Goal: Transaction & Acquisition: Book appointment/travel/reservation

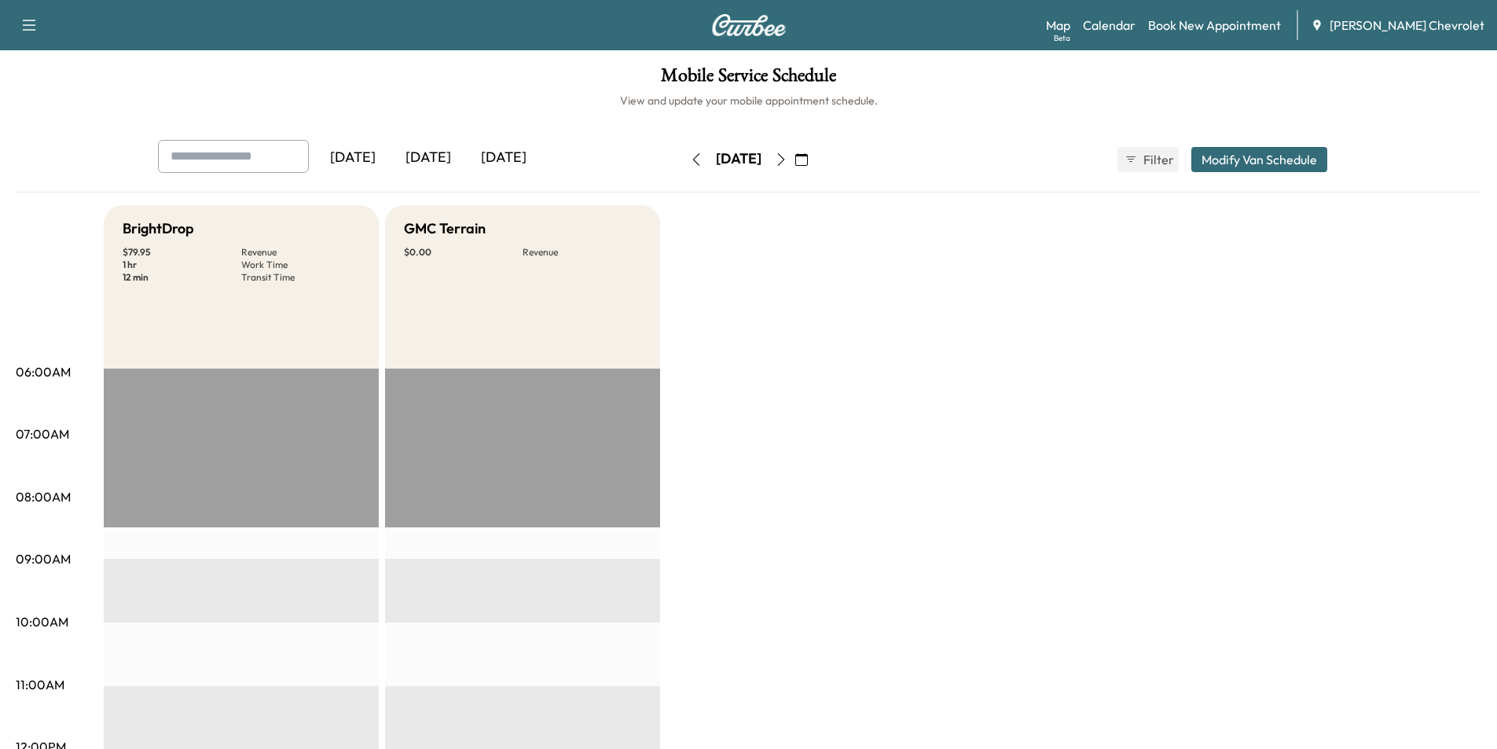
click at [808, 160] on icon "button" at bounding box center [801, 159] width 13 height 13
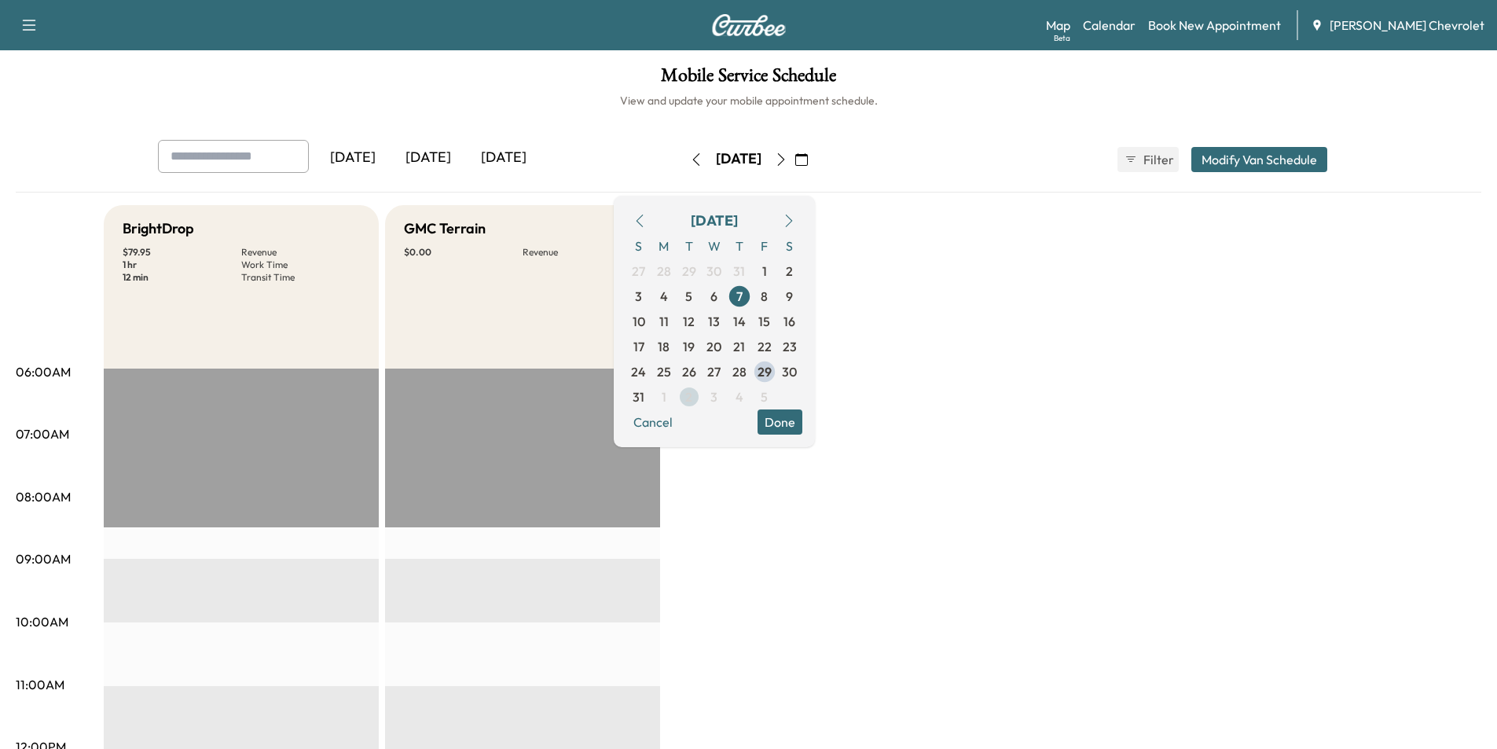
click at [692, 394] on span "2" at bounding box center [688, 396] width 7 height 19
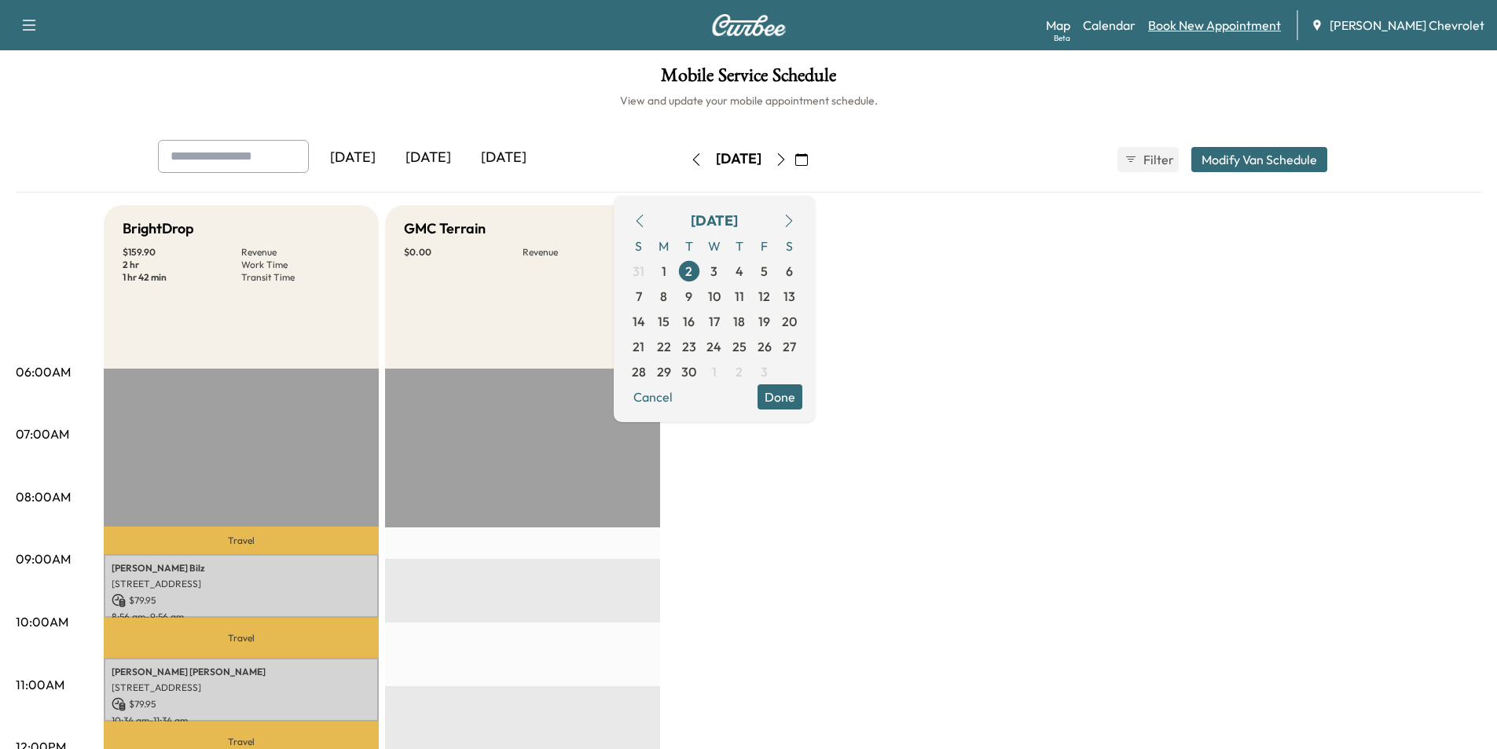
click at [1240, 28] on link "Book New Appointment" at bounding box center [1214, 25] width 133 height 19
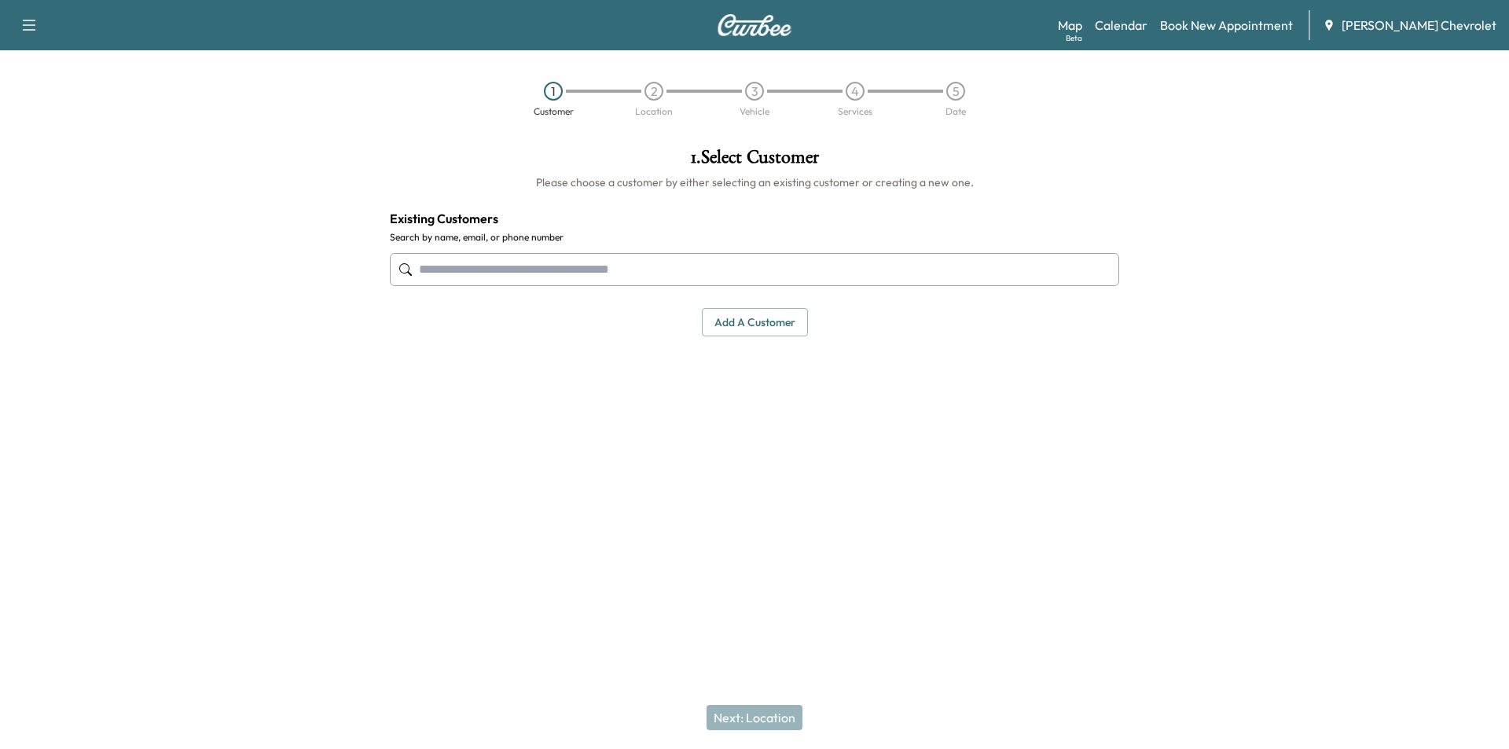
paste input "**********"
type input "**********"
click at [541, 270] on input "**********" at bounding box center [754, 269] width 729 height 33
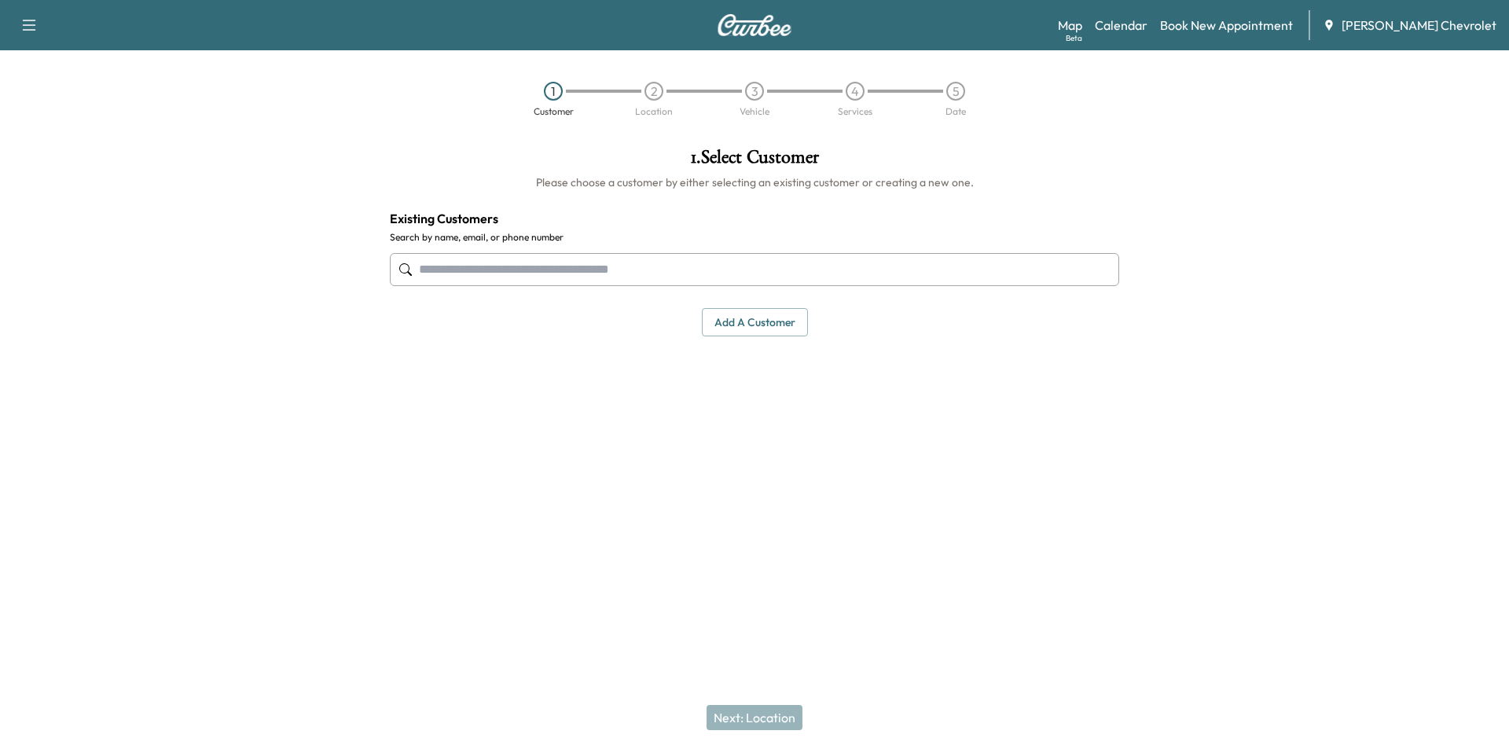
paste input "**********"
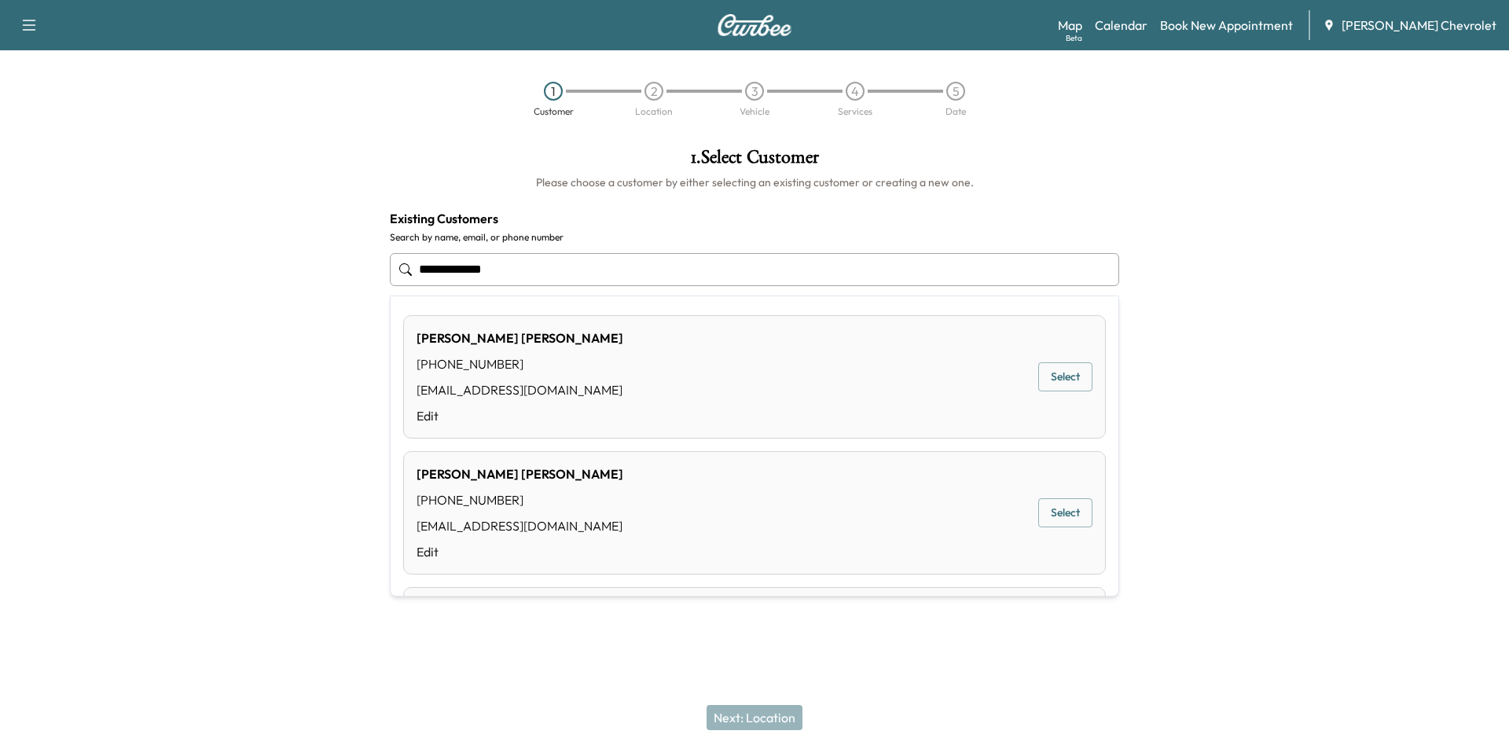
click at [1065, 515] on button "Select" at bounding box center [1065, 512] width 54 height 29
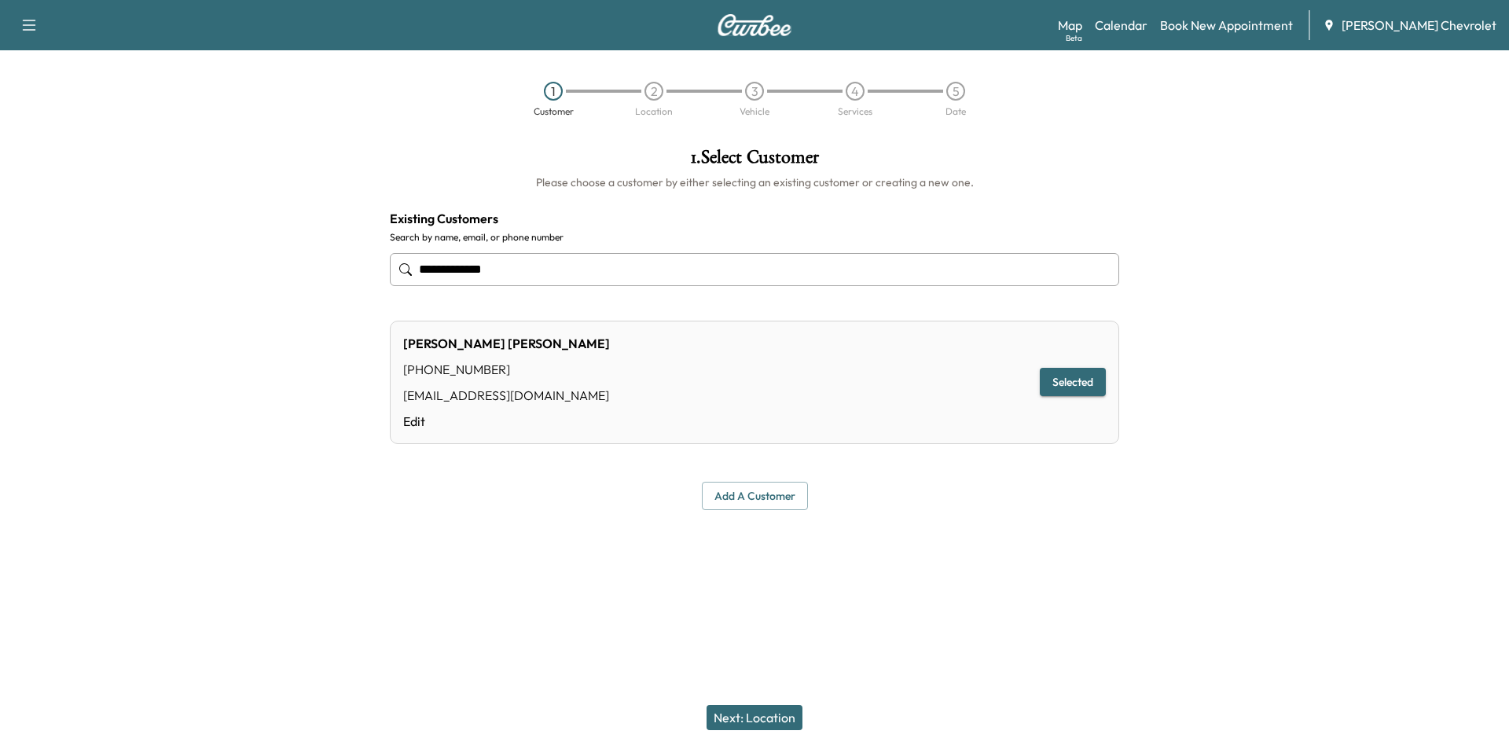
type input "**********"
click at [767, 705] on button "Next: Location" at bounding box center [754, 717] width 96 height 25
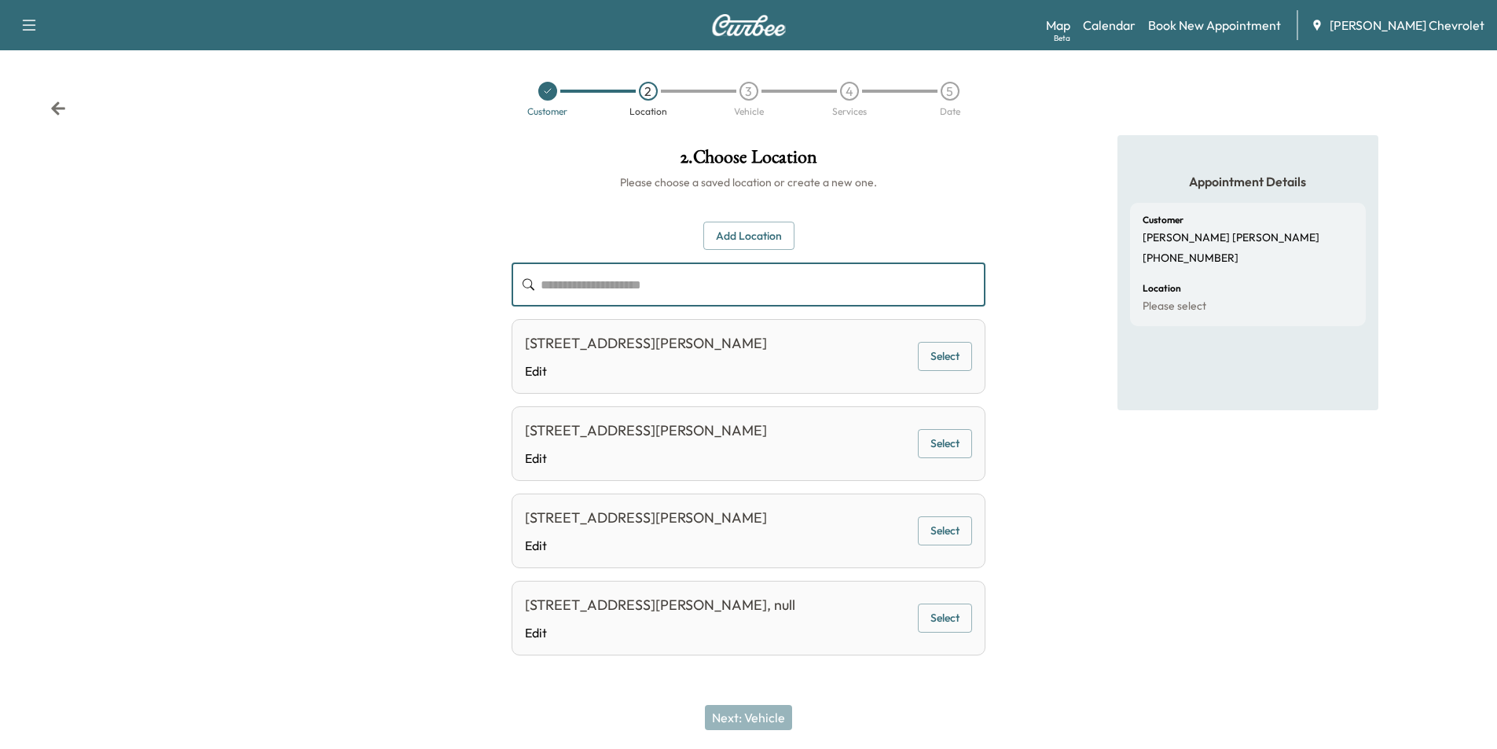
click at [608, 282] on input "text" at bounding box center [763, 284] width 445 height 44
click at [951, 370] on button "Select" at bounding box center [945, 356] width 54 height 29
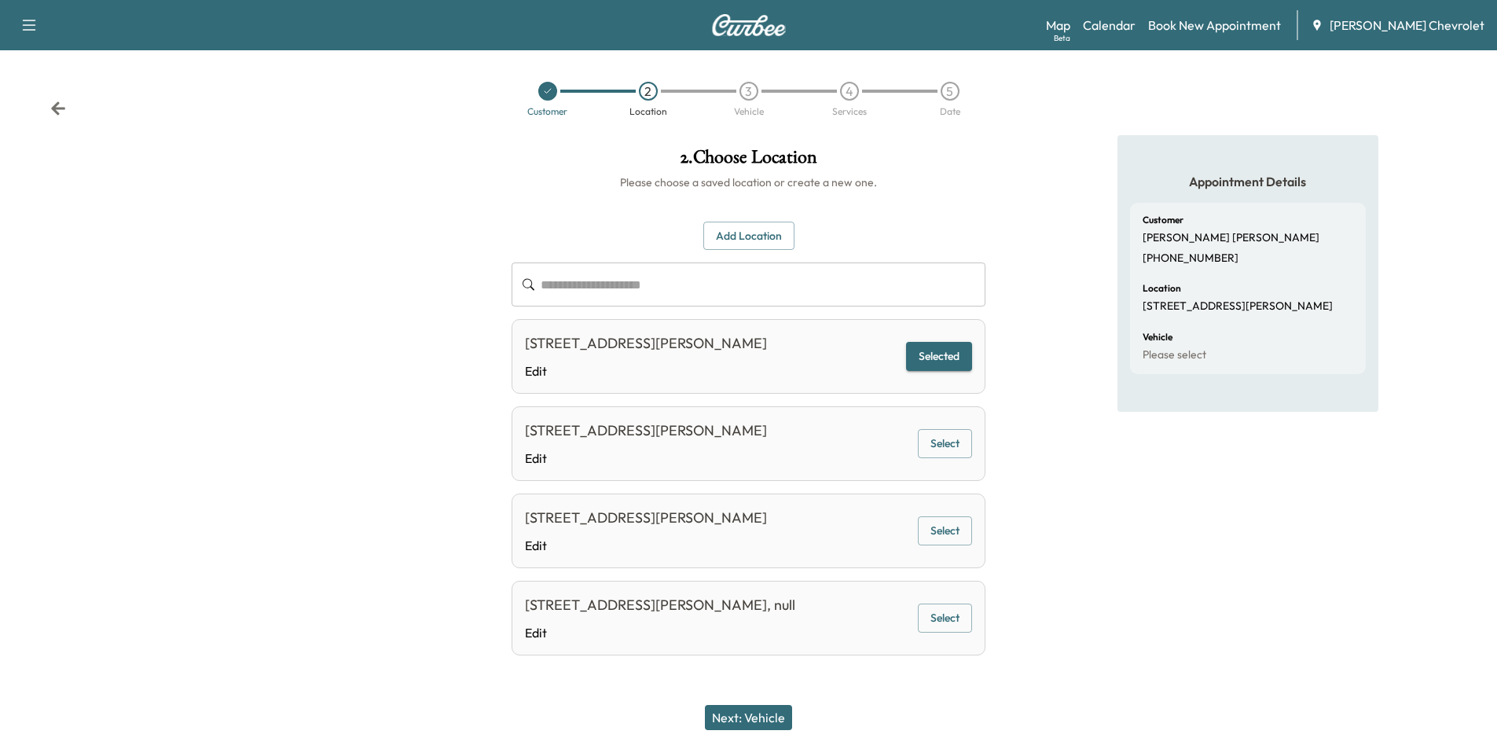
click at [750, 715] on button "Next: Vehicle" at bounding box center [748, 717] width 87 height 25
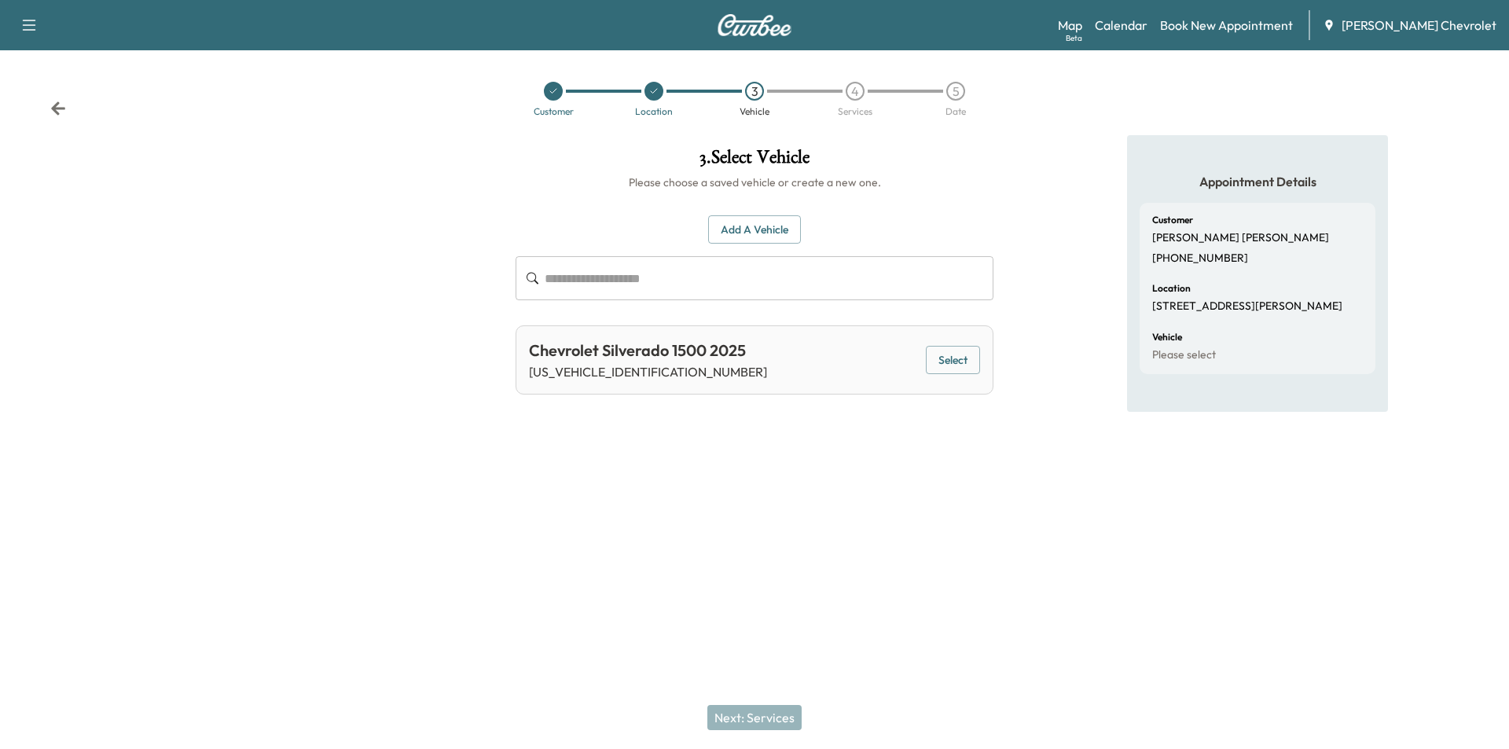
click at [965, 351] on button "Select" at bounding box center [953, 360] width 54 height 29
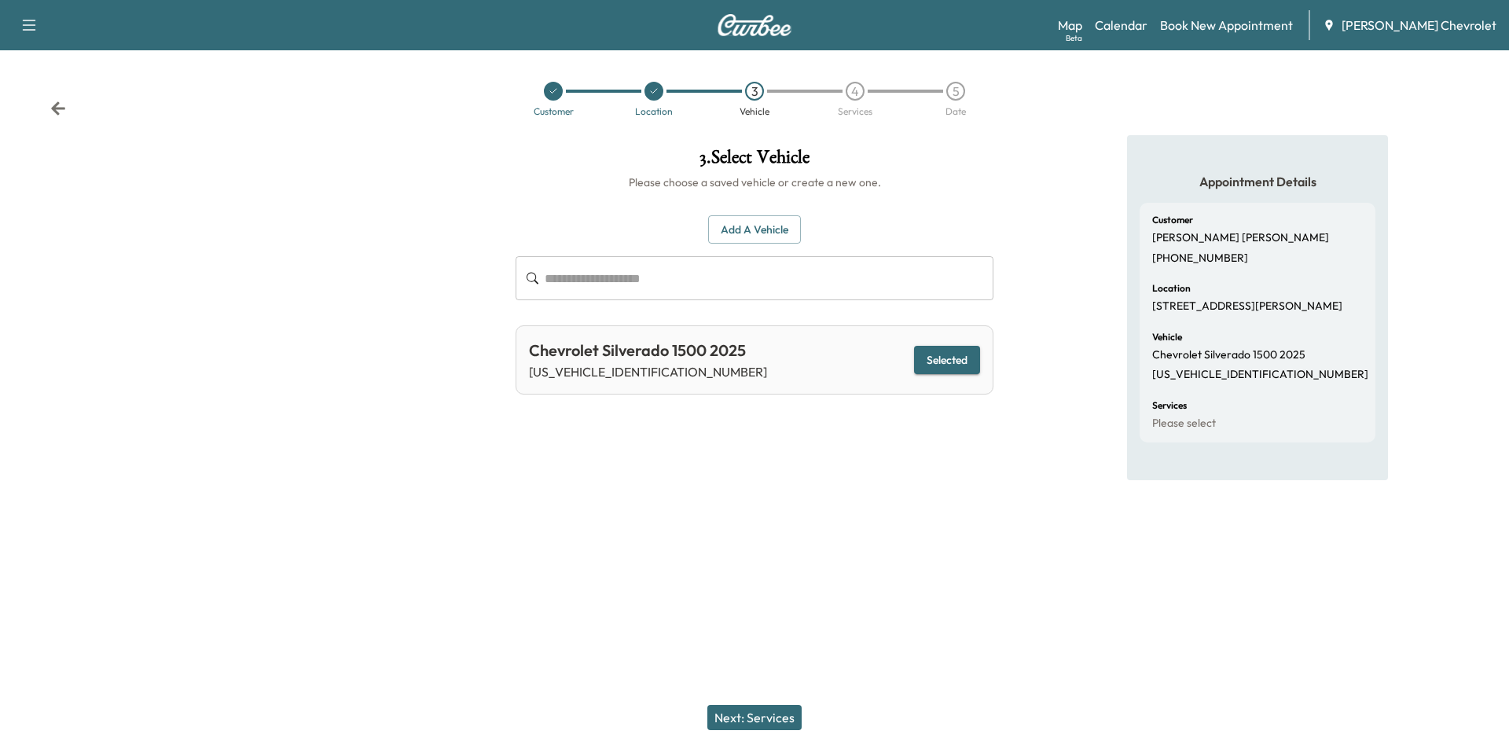
click at [759, 724] on button "Next: Services" at bounding box center [754, 717] width 94 height 25
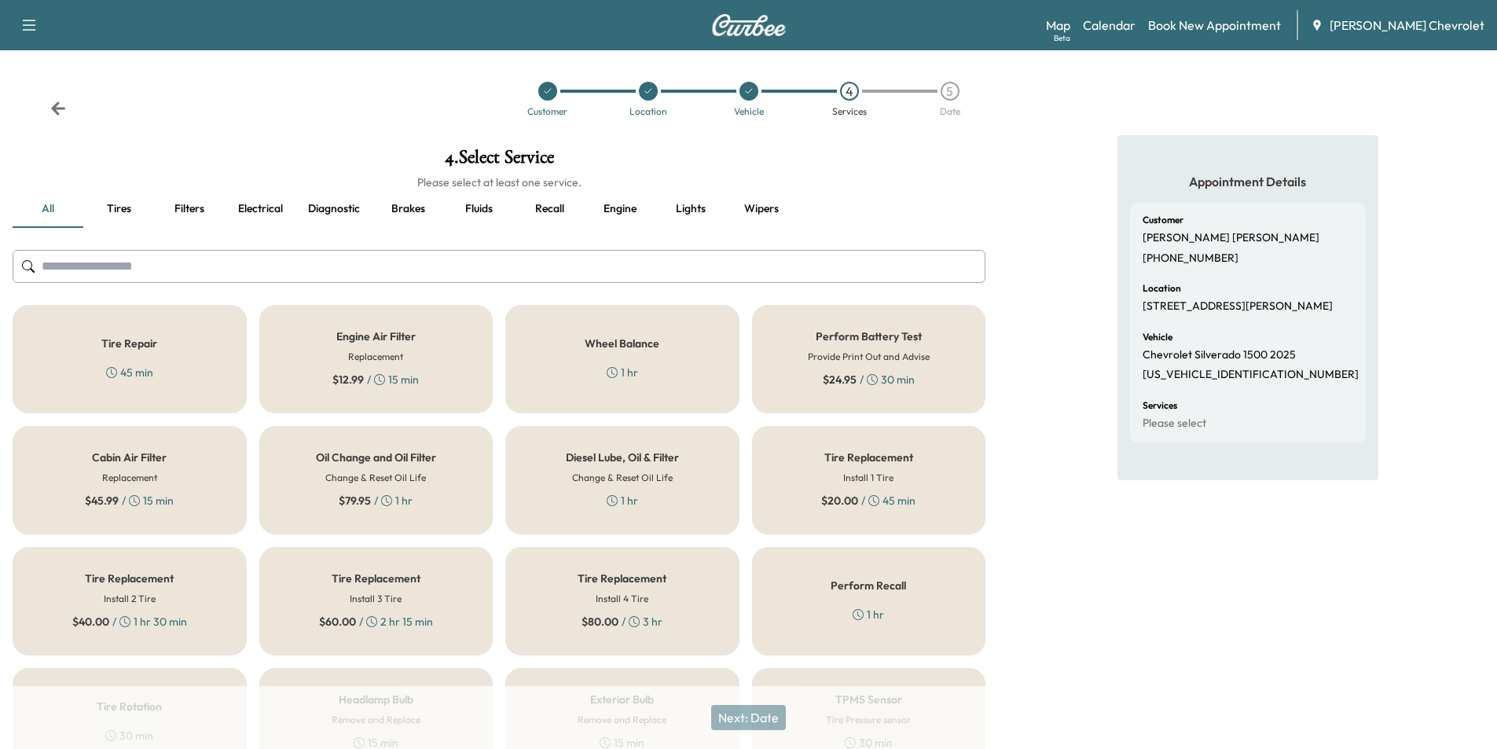
click at [437, 478] on div "Oil Change and Oil Filter Change & Reset Oil Life $ 79.95 / 1 hr" at bounding box center [376, 480] width 234 height 108
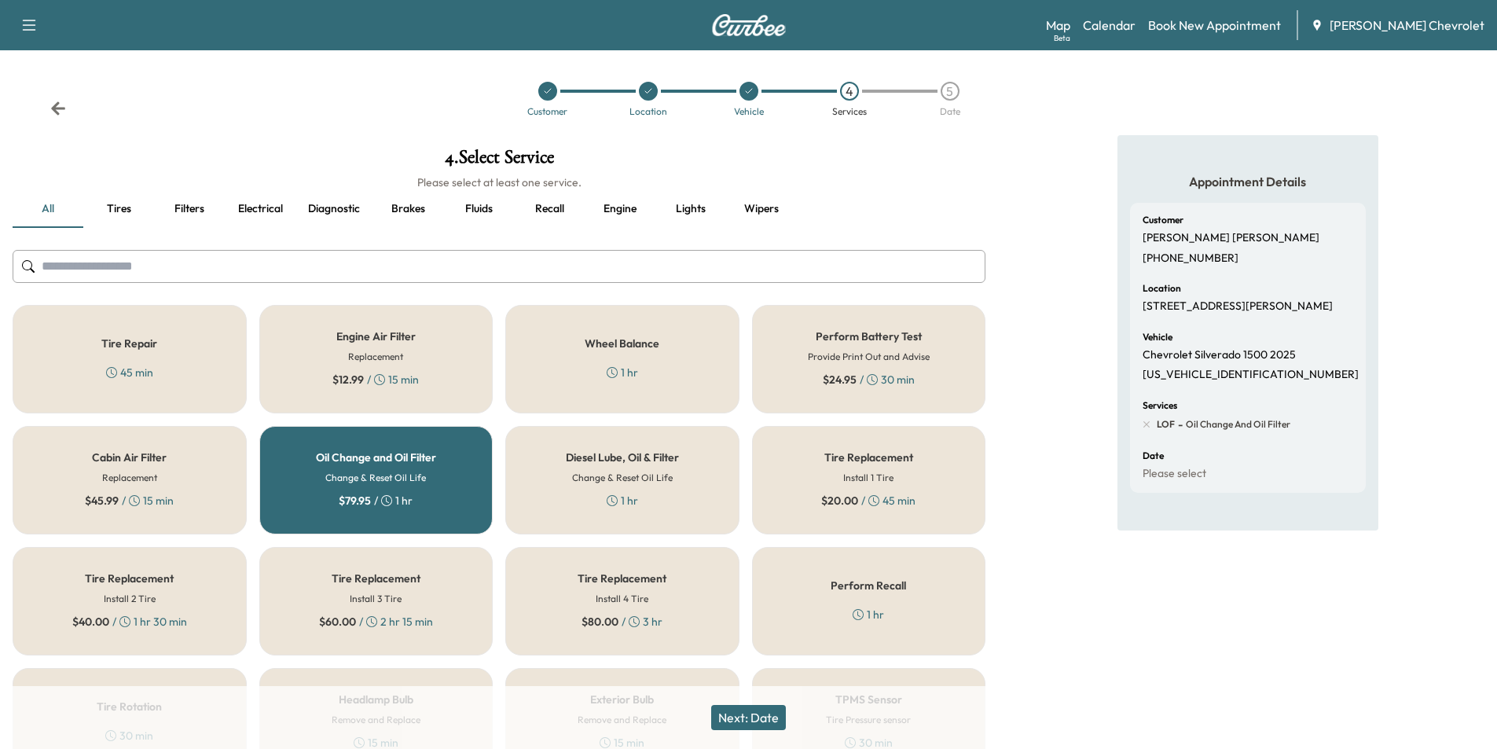
click at [766, 724] on button "Next: Date" at bounding box center [748, 717] width 75 height 25
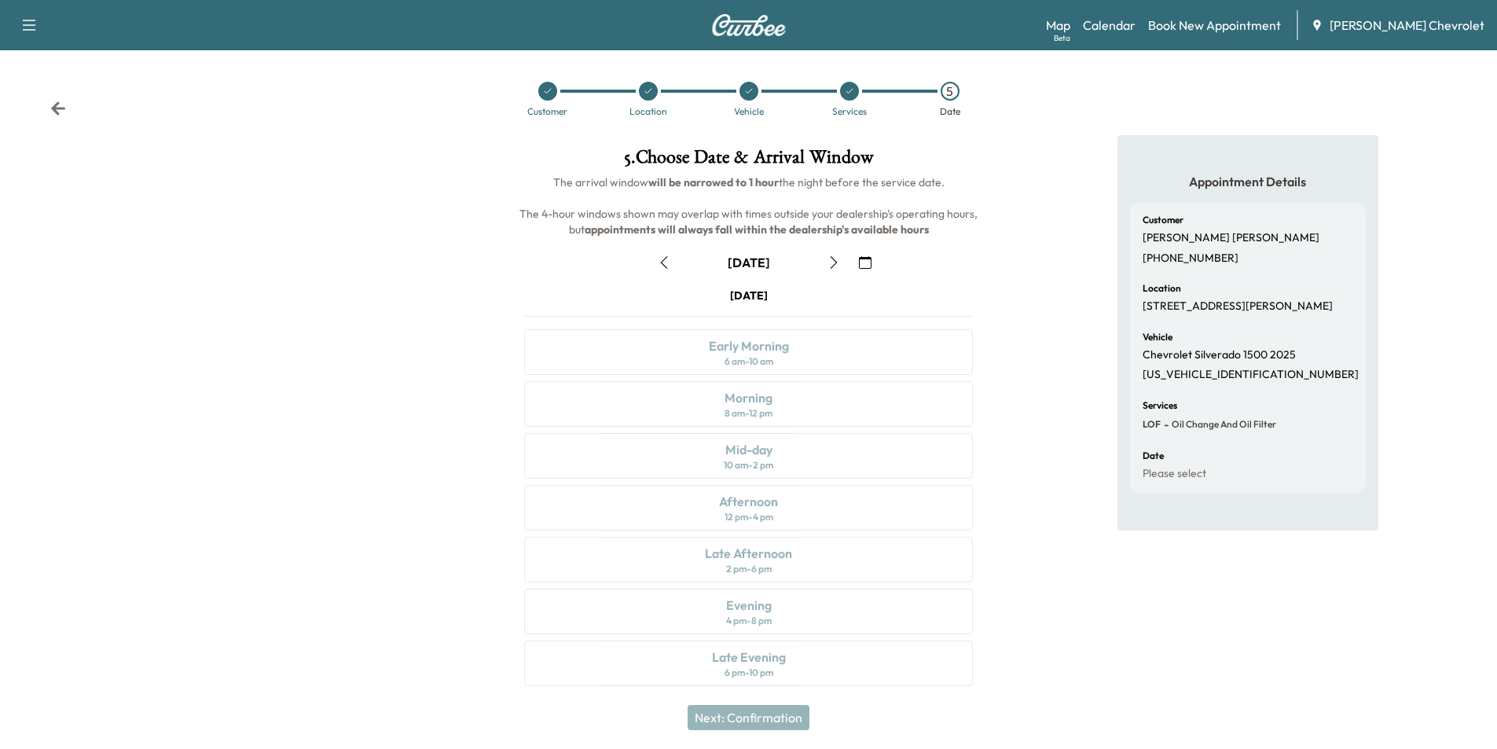
click at [832, 263] on icon "button" at bounding box center [833, 262] width 13 height 13
click at [819, 450] on div "Mid-day 10 am - 2 pm" at bounding box center [748, 456] width 449 height 46
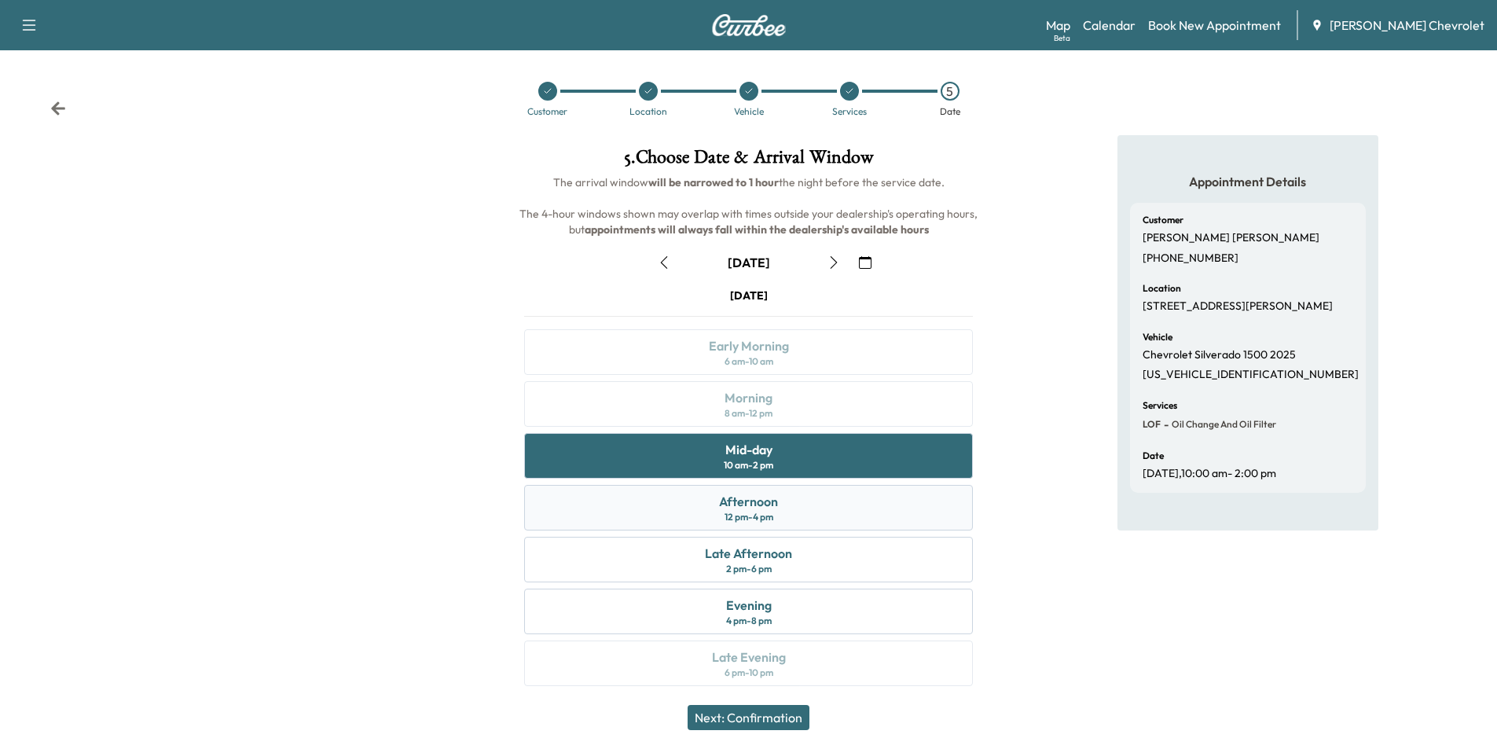
click at [807, 504] on div "Afternoon 12 pm - 4 pm" at bounding box center [748, 508] width 449 height 46
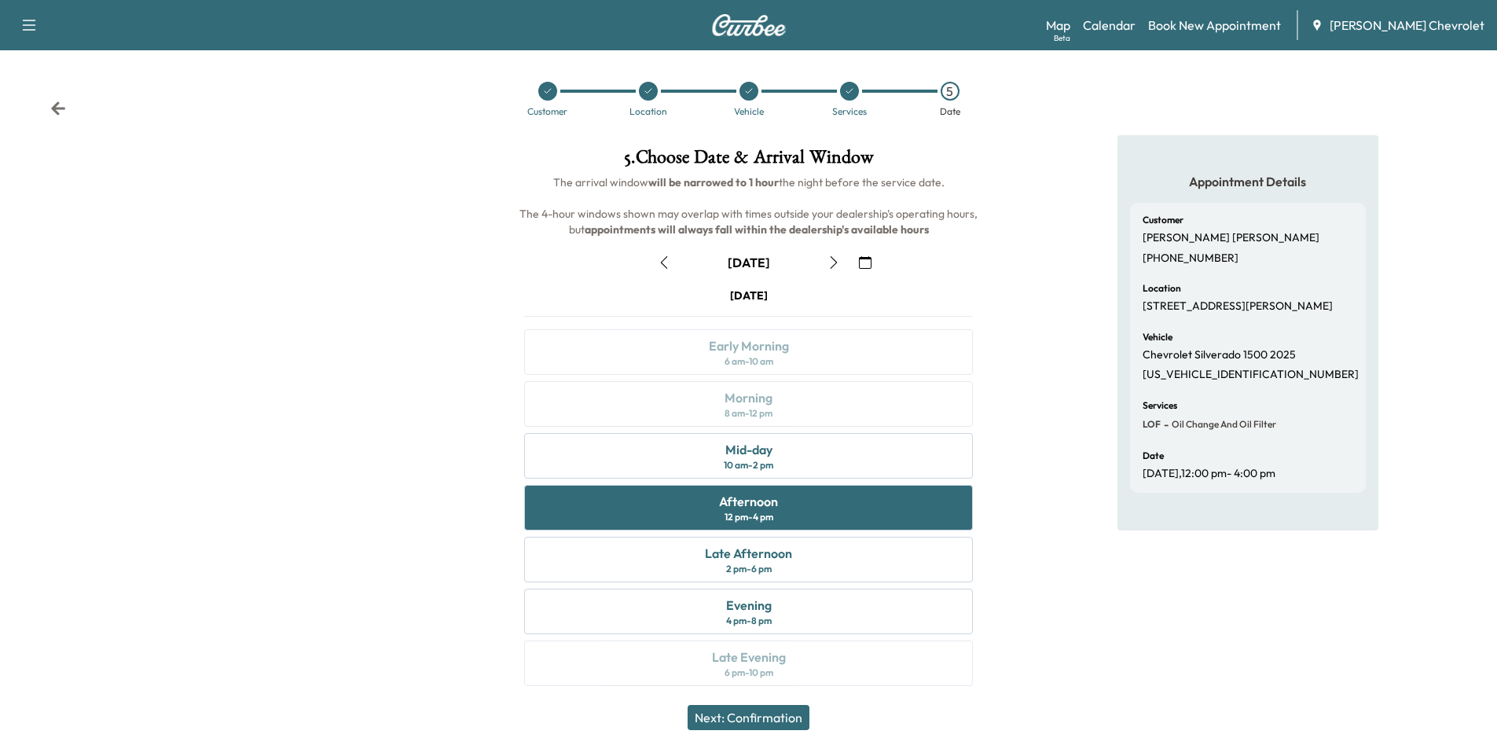
click at [768, 714] on button "Next: Confirmation" at bounding box center [749, 717] width 122 height 25
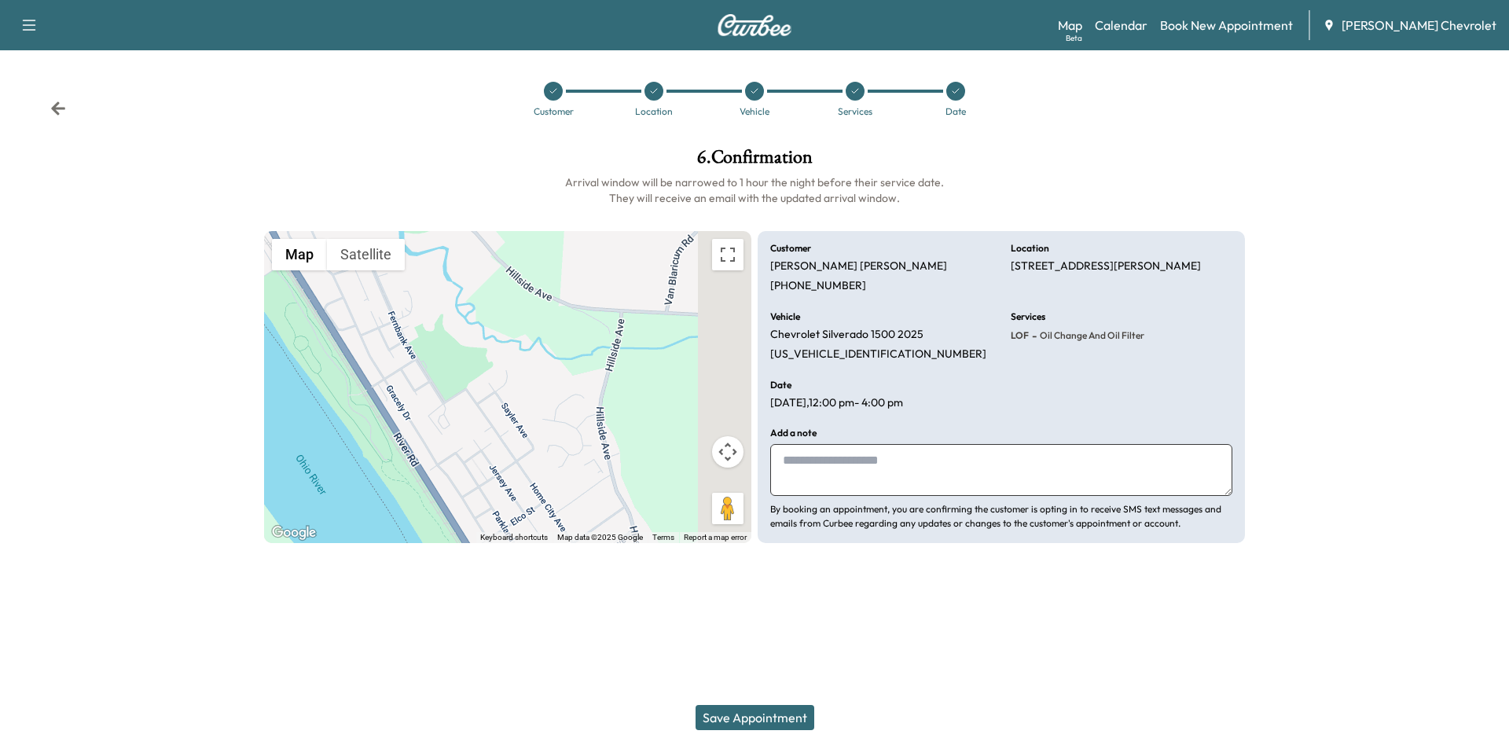
click at [882, 474] on textarea at bounding box center [1001, 470] width 462 height 52
click at [781, 458] on textarea "**********" at bounding box center [1001, 470] width 462 height 52
type textarea "**********"
click at [757, 719] on button "Save Appointment" at bounding box center [754, 717] width 119 height 25
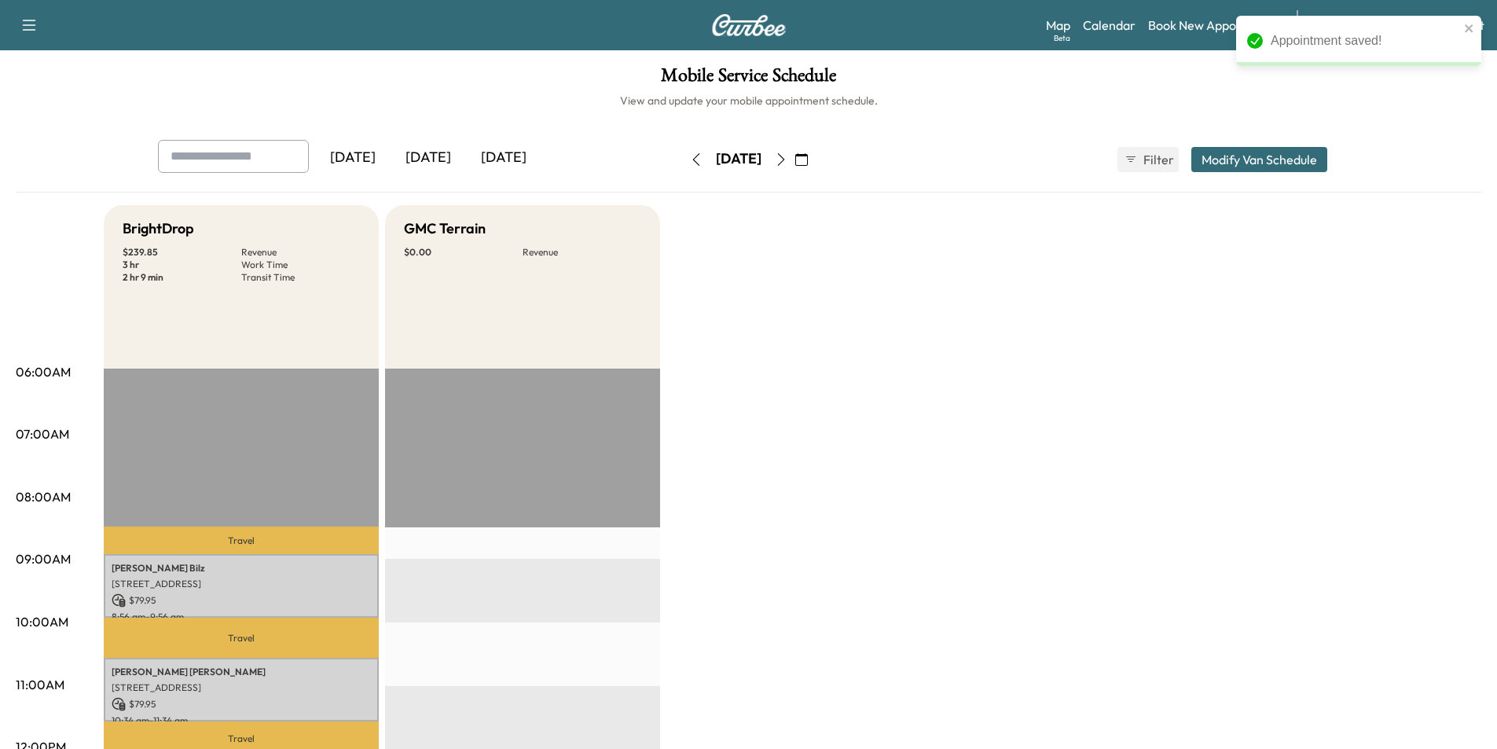
click at [690, 156] on icon "button" at bounding box center [696, 159] width 13 height 13
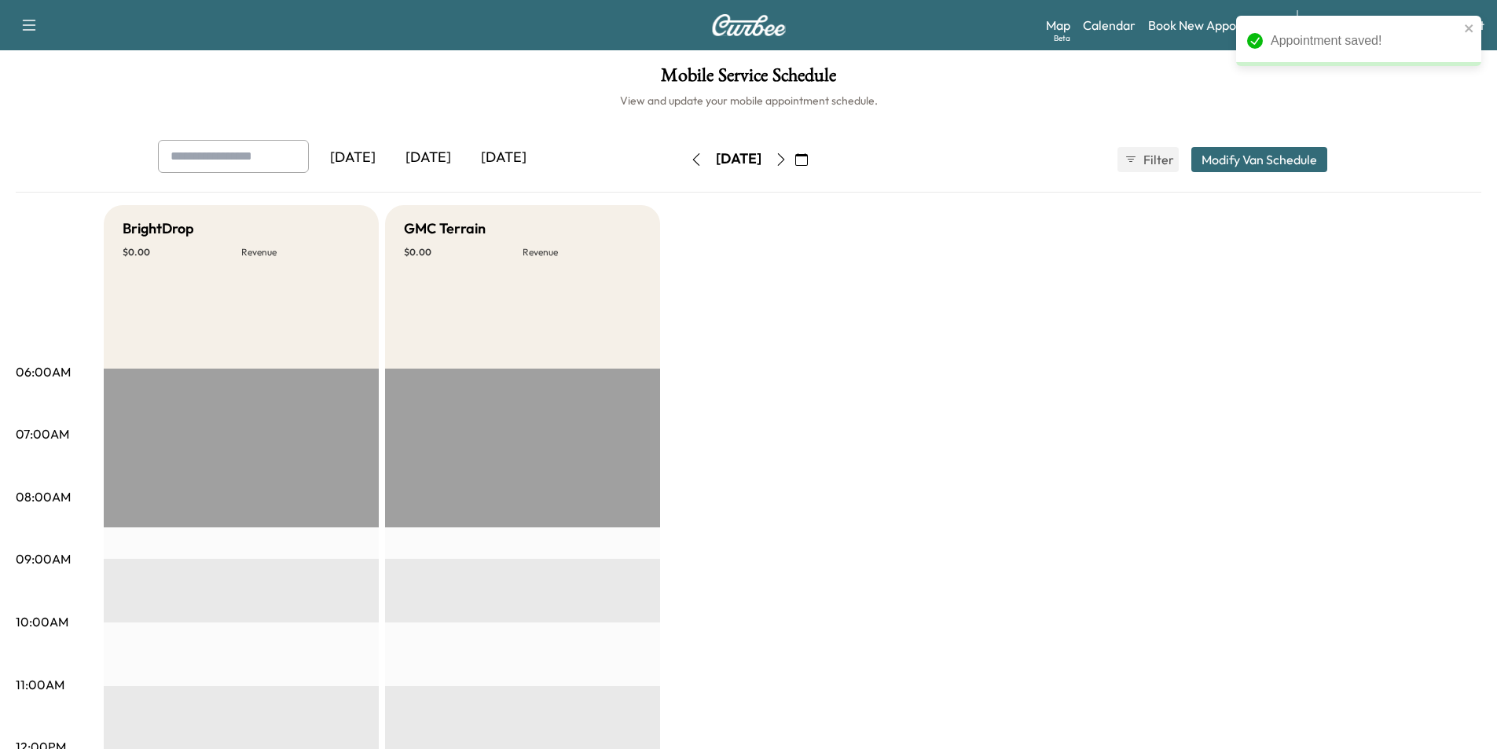
click at [692, 156] on icon "button" at bounding box center [695, 159] width 7 height 13
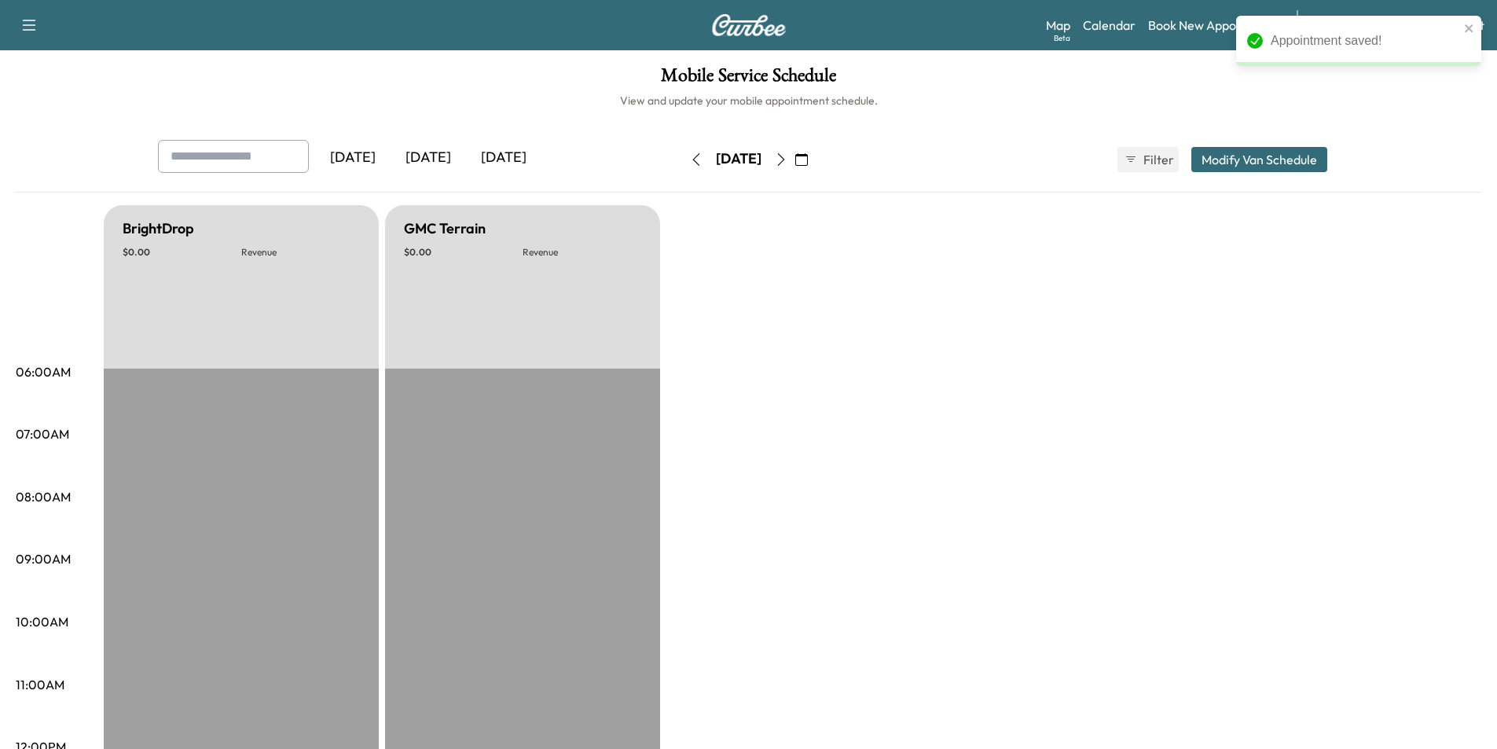
click at [683, 156] on button "button" at bounding box center [696, 159] width 27 height 25
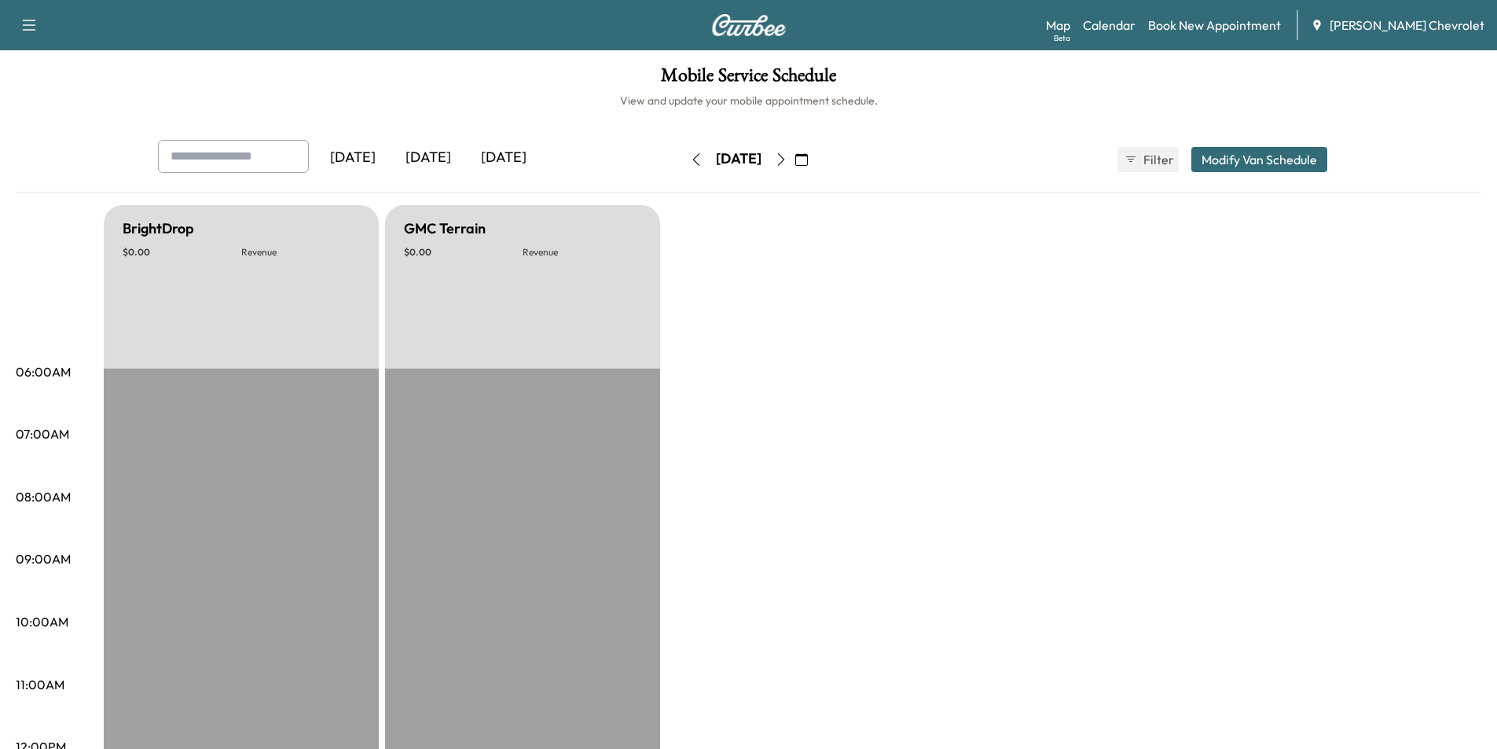
click at [690, 156] on icon "button" at bounding box center [696, 159] width 13 height 13
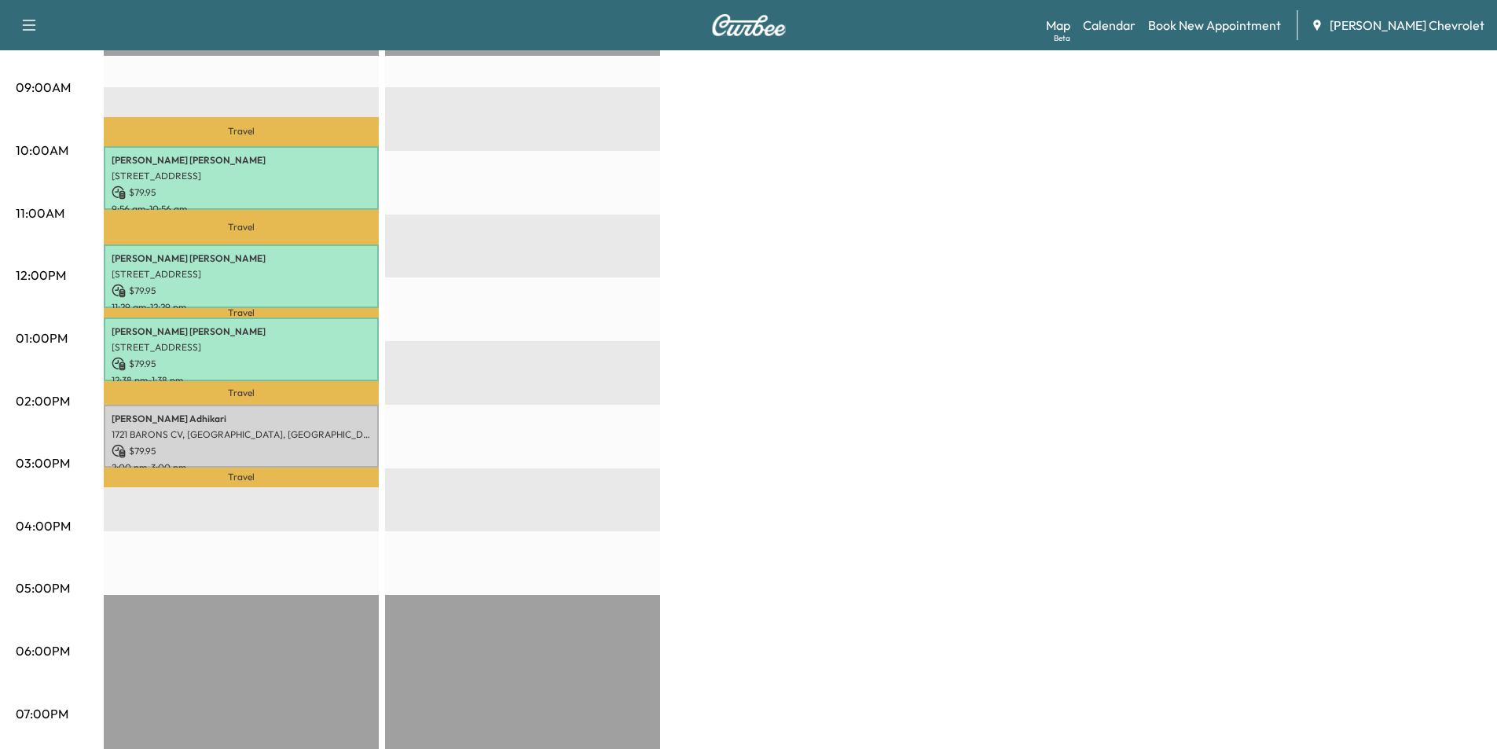
scroll to position [79, 0]
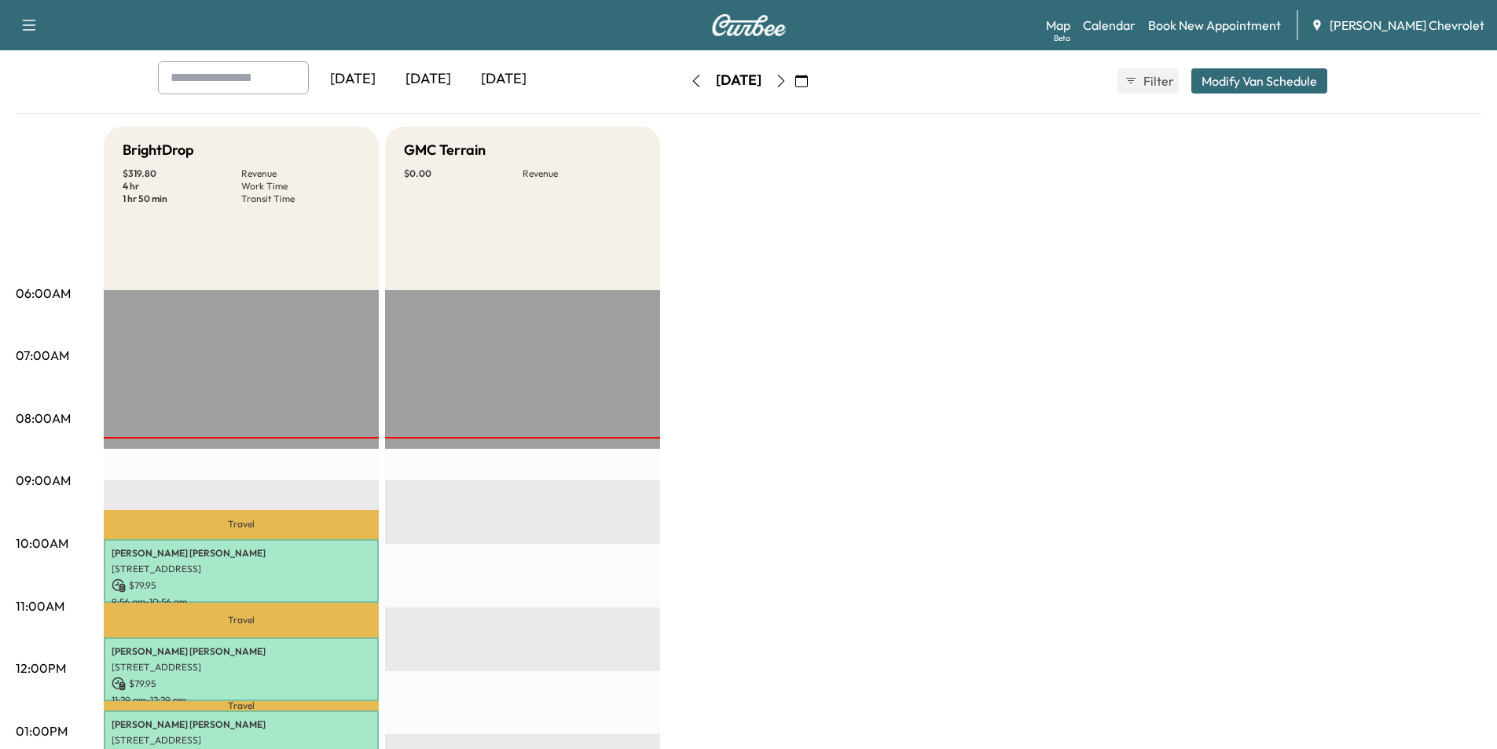
click at [690, 82] on icon "button" at bounding box center [696, 81] width 13 height 13
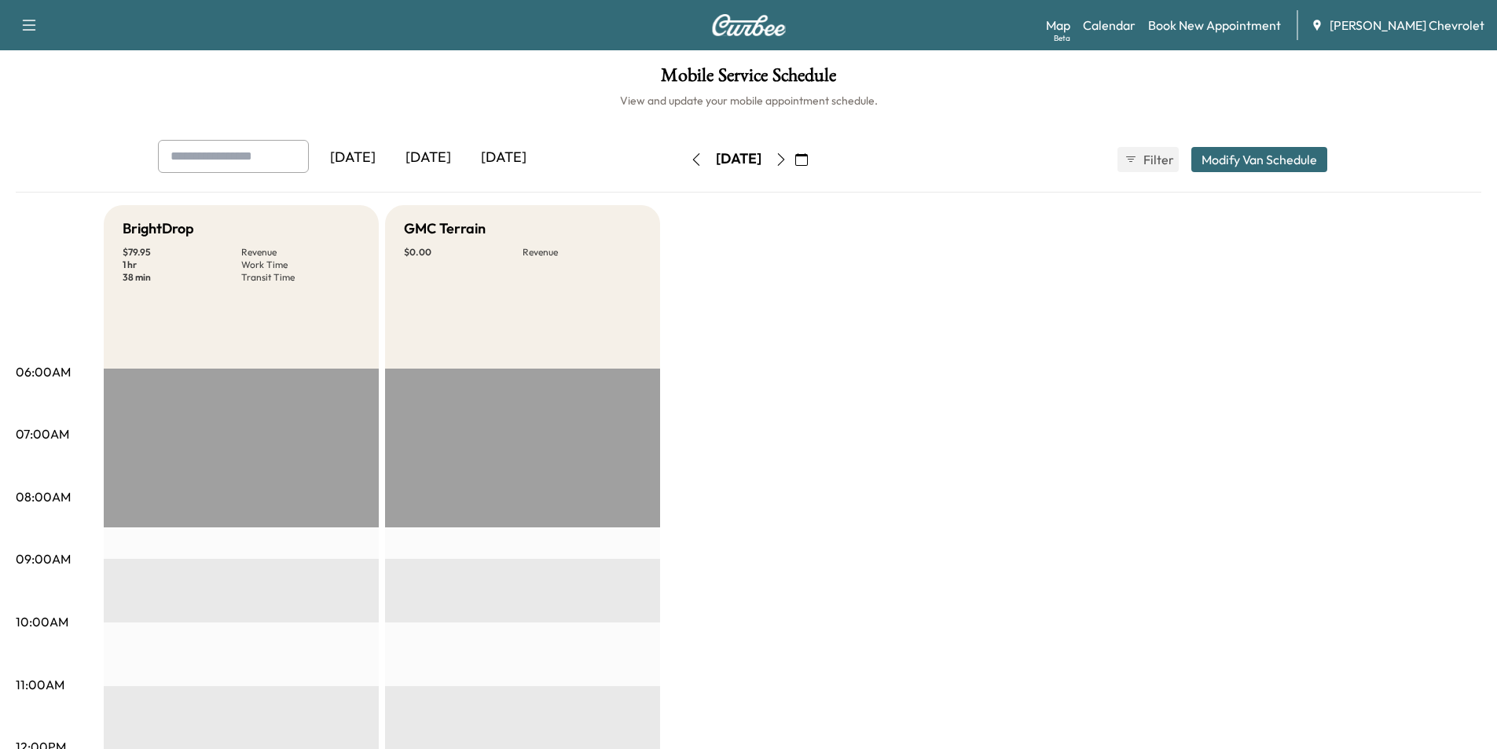
click at [787, 155] on icon "button" at bounding box center [781, 159] width 13 height 13
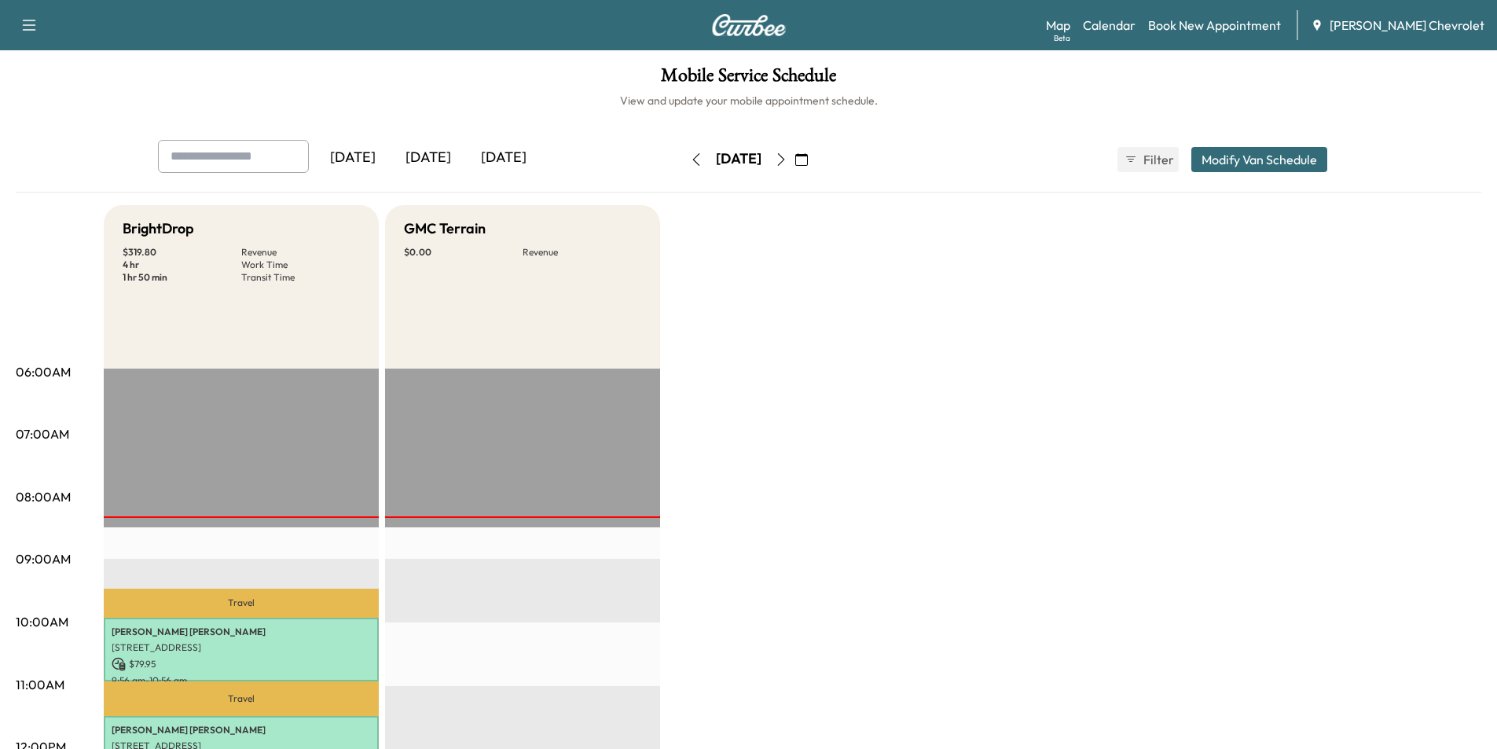
click at [787, 159] on icon "button" at bounding box center [781, 159] width 13 height 13
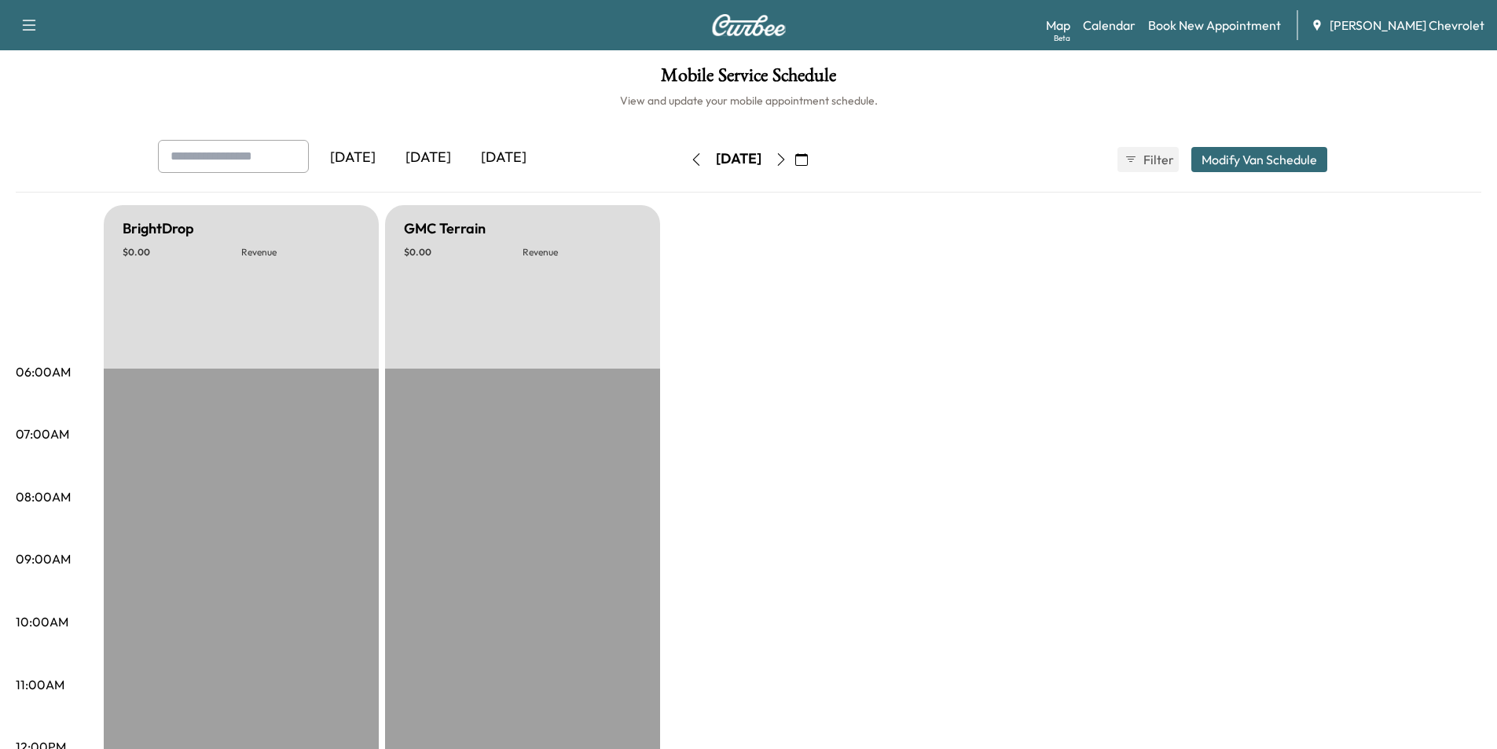
click at [794, 159] on button "button" at bounding box center [781, 159] width 27 height 25
click at [787, 159] on icon "button" at bounding box center [781, 159] width 13 height 13
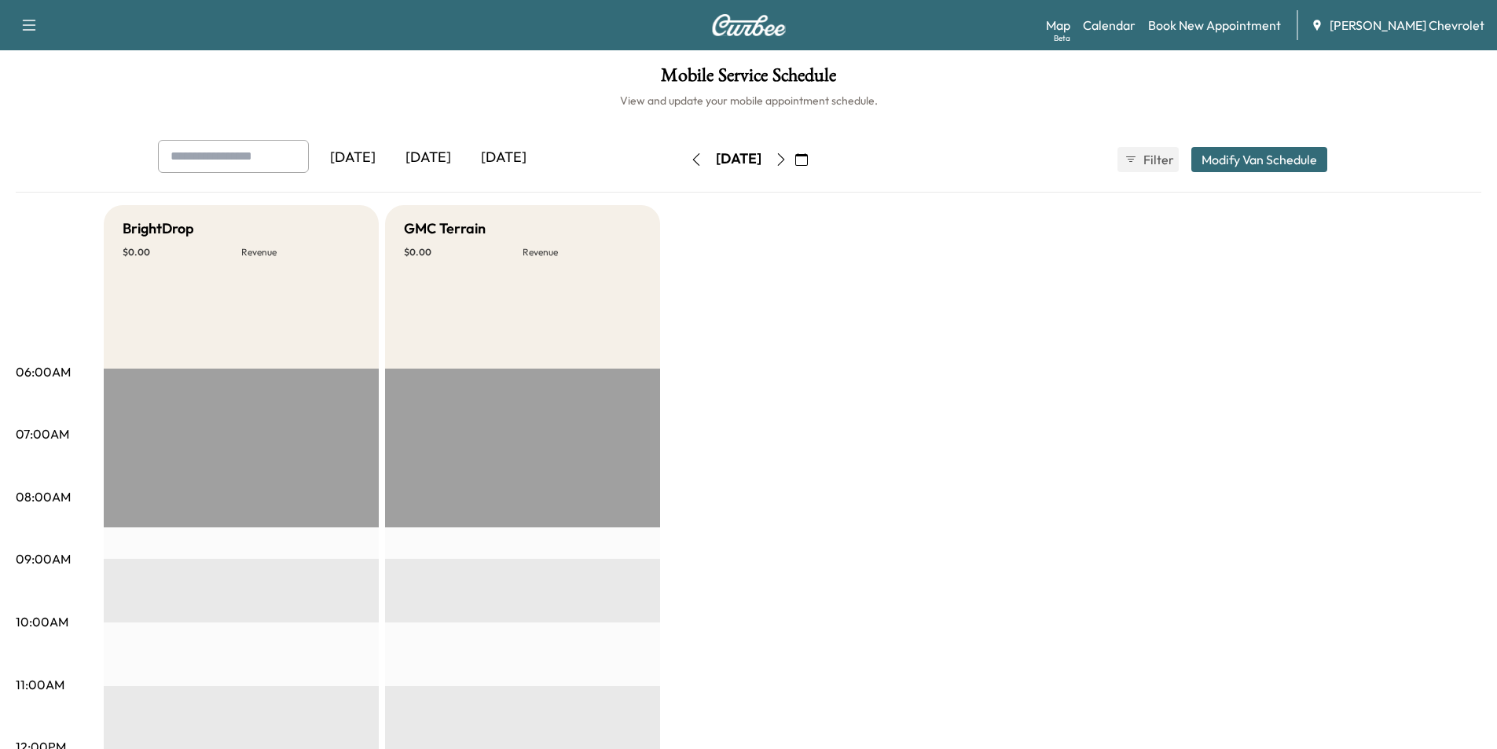
click at [794, 159] on button "button" at bounding box center [781, 159] width 27 height 25
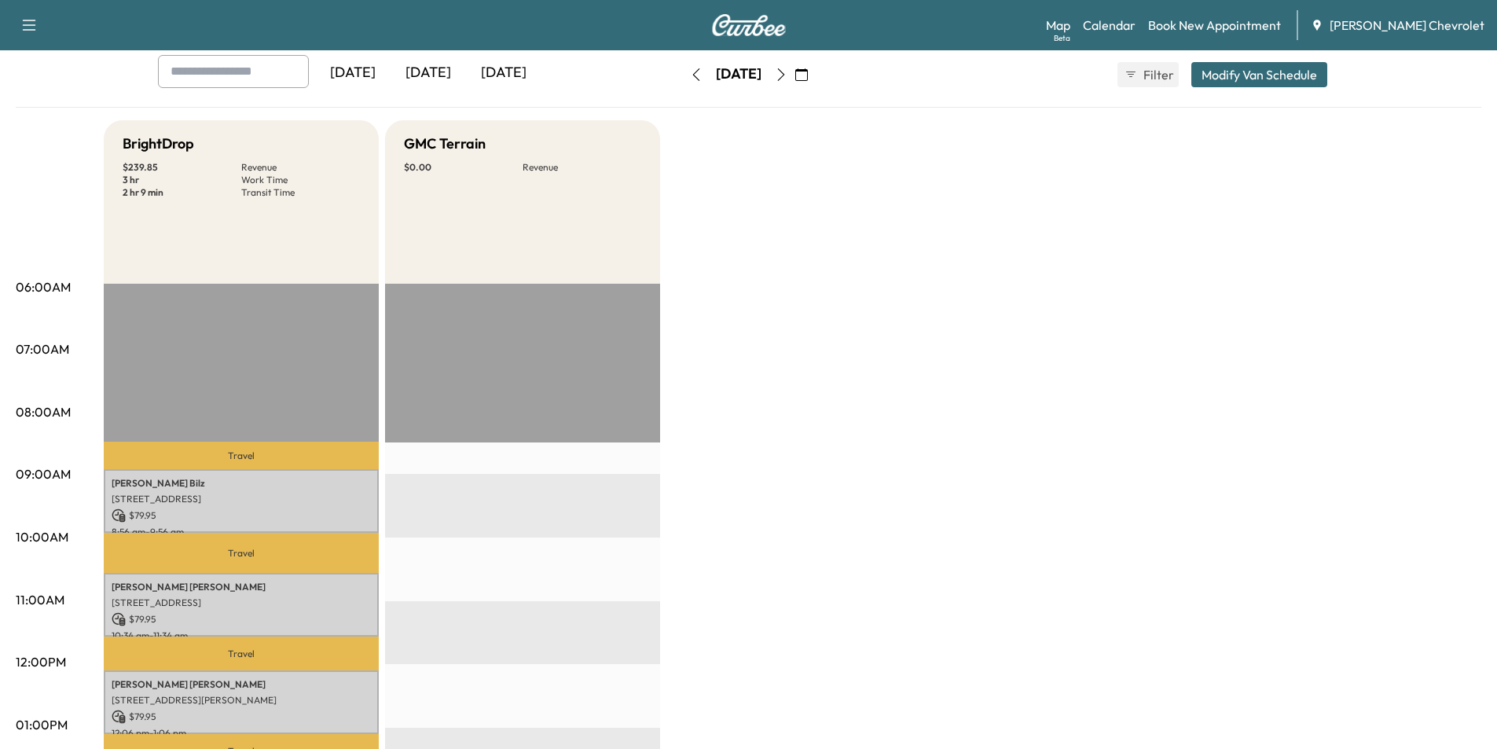
scroll to position [79, 0]
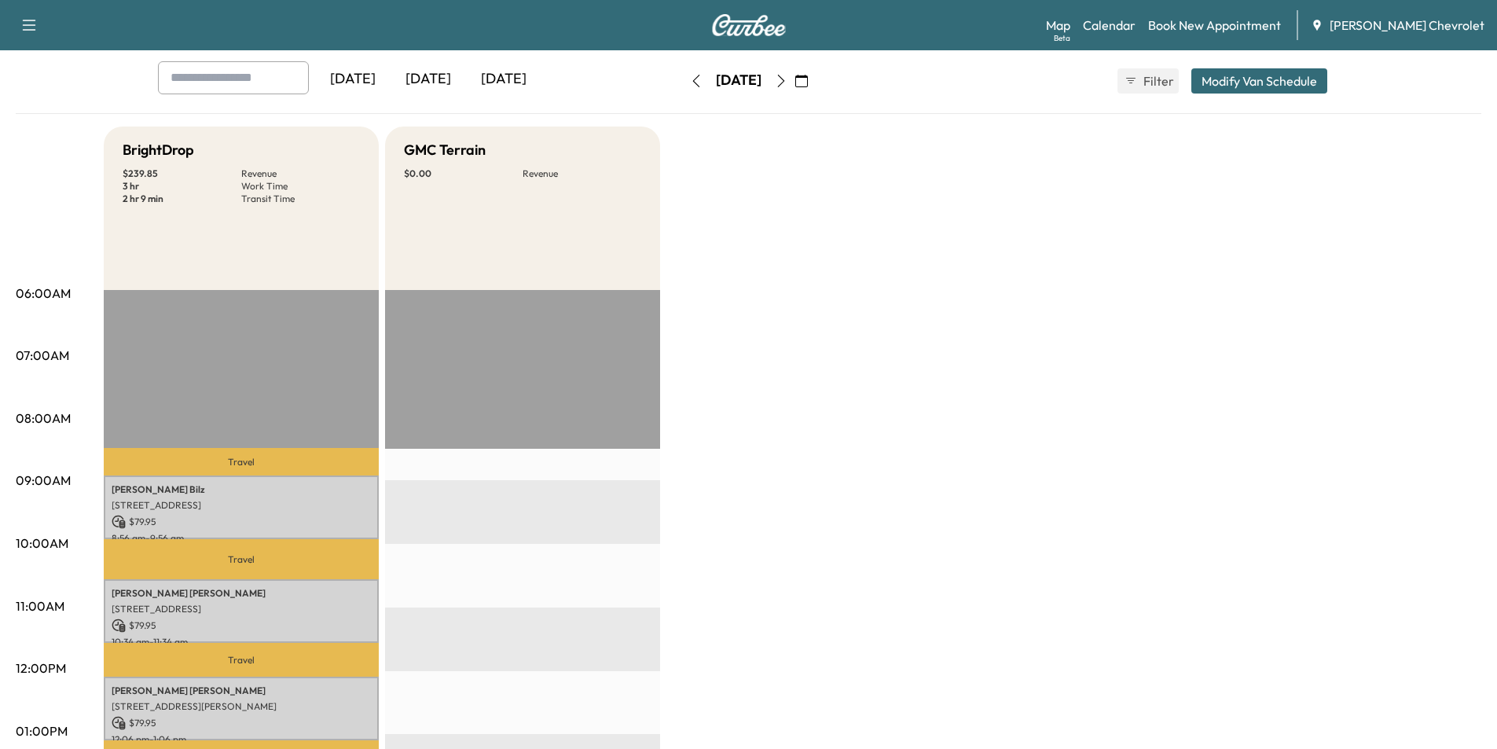
click at [787, 76] on icon "button" at bounding box center [781, 81] width 13 height 13
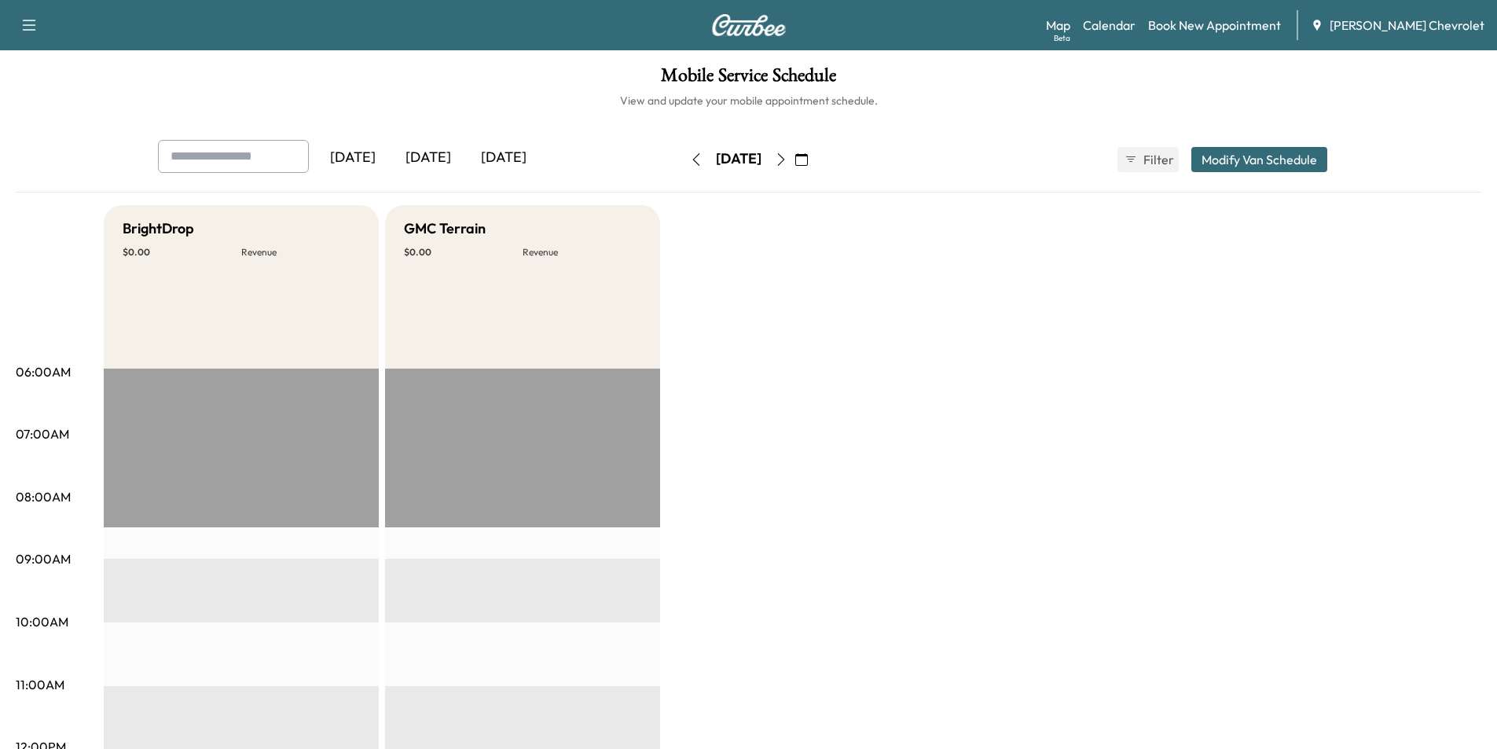
click at [1208, 13] on div "Map Beta Calendar Book New Appointment [PERSON_NAME] Chevrolet" at bounding box center [1265, 25] width 438 height 30
click at [1216, 17] on link "Book New Appointment" at bounding box center [1214, 25] width 133 height 19
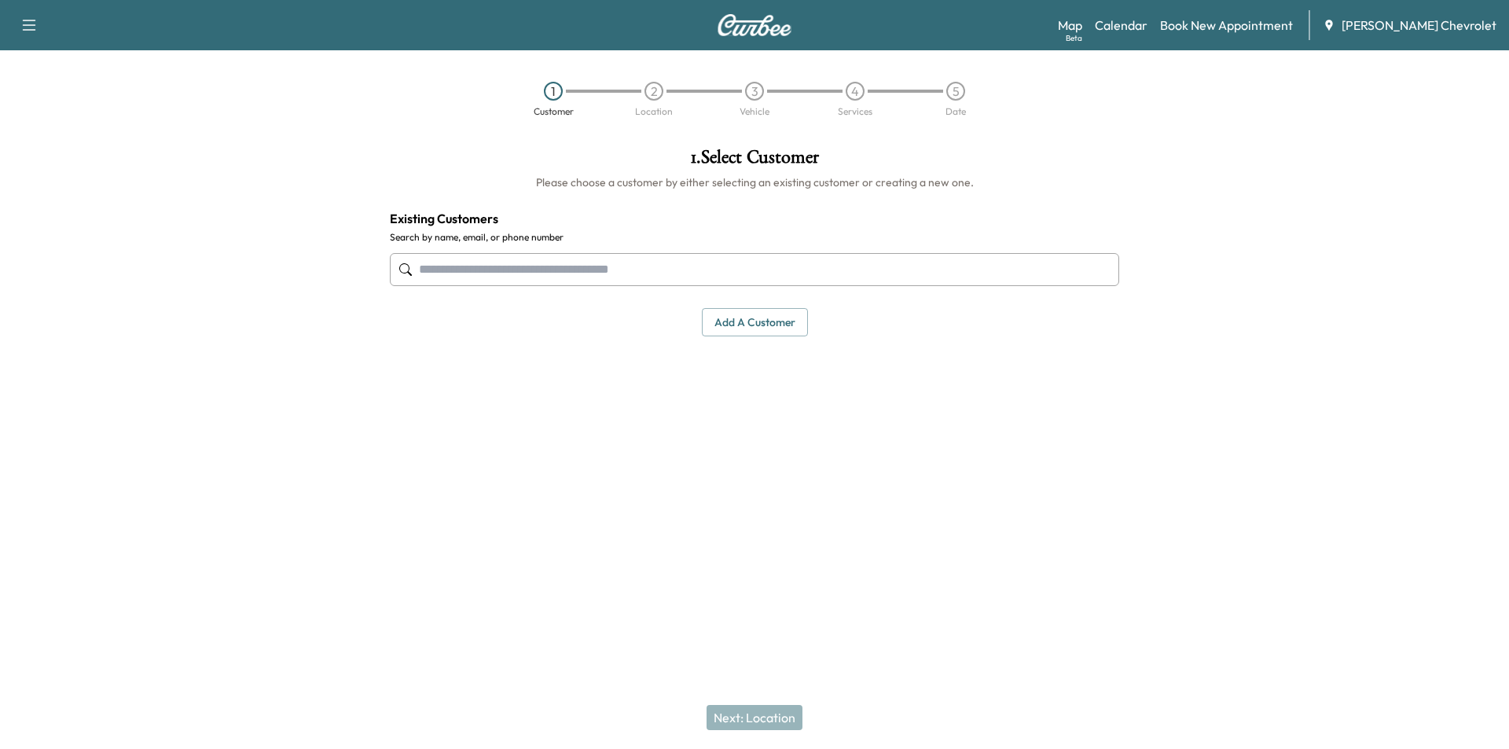
paste input "**********"
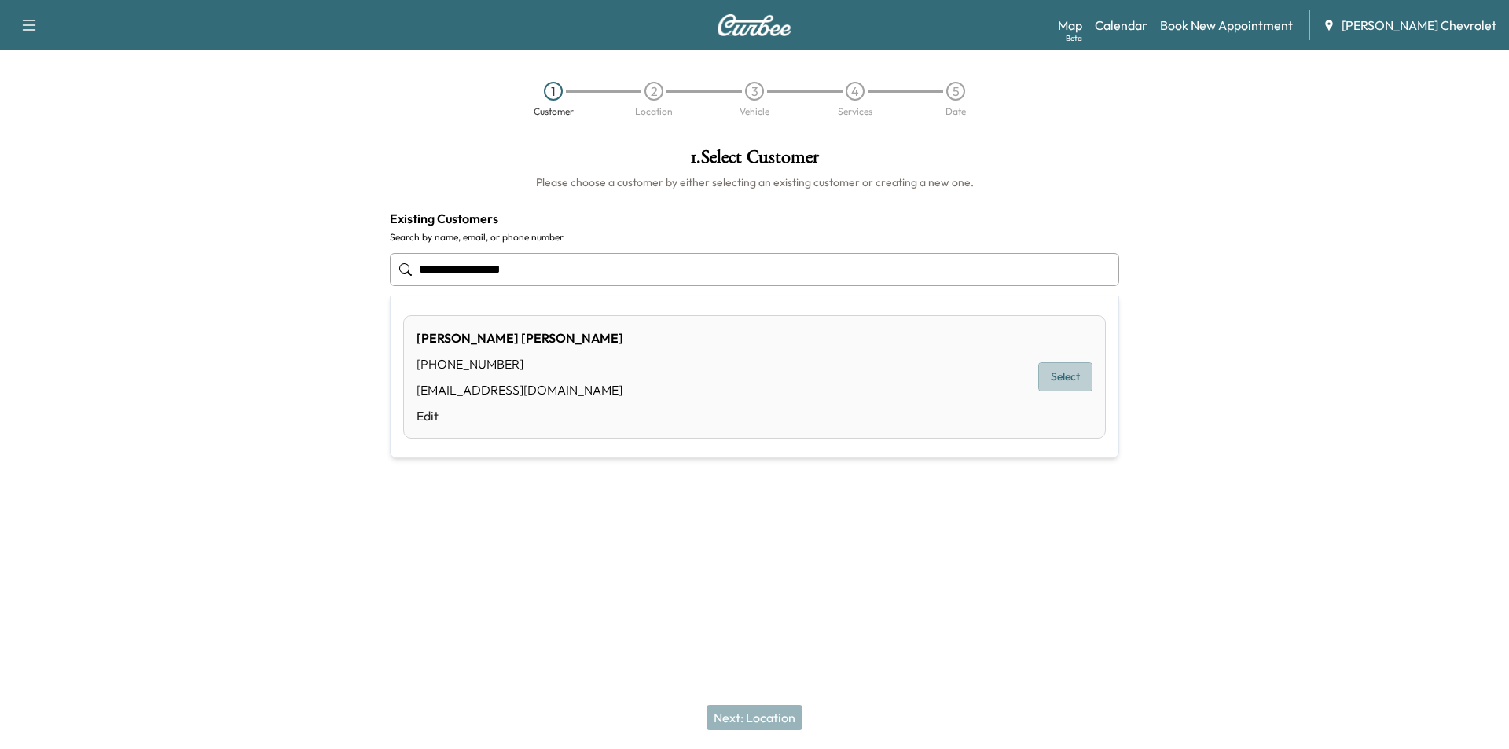
click at [1071, 373] on button "Select" at bounding box center [1065, 376] width 54 height 29
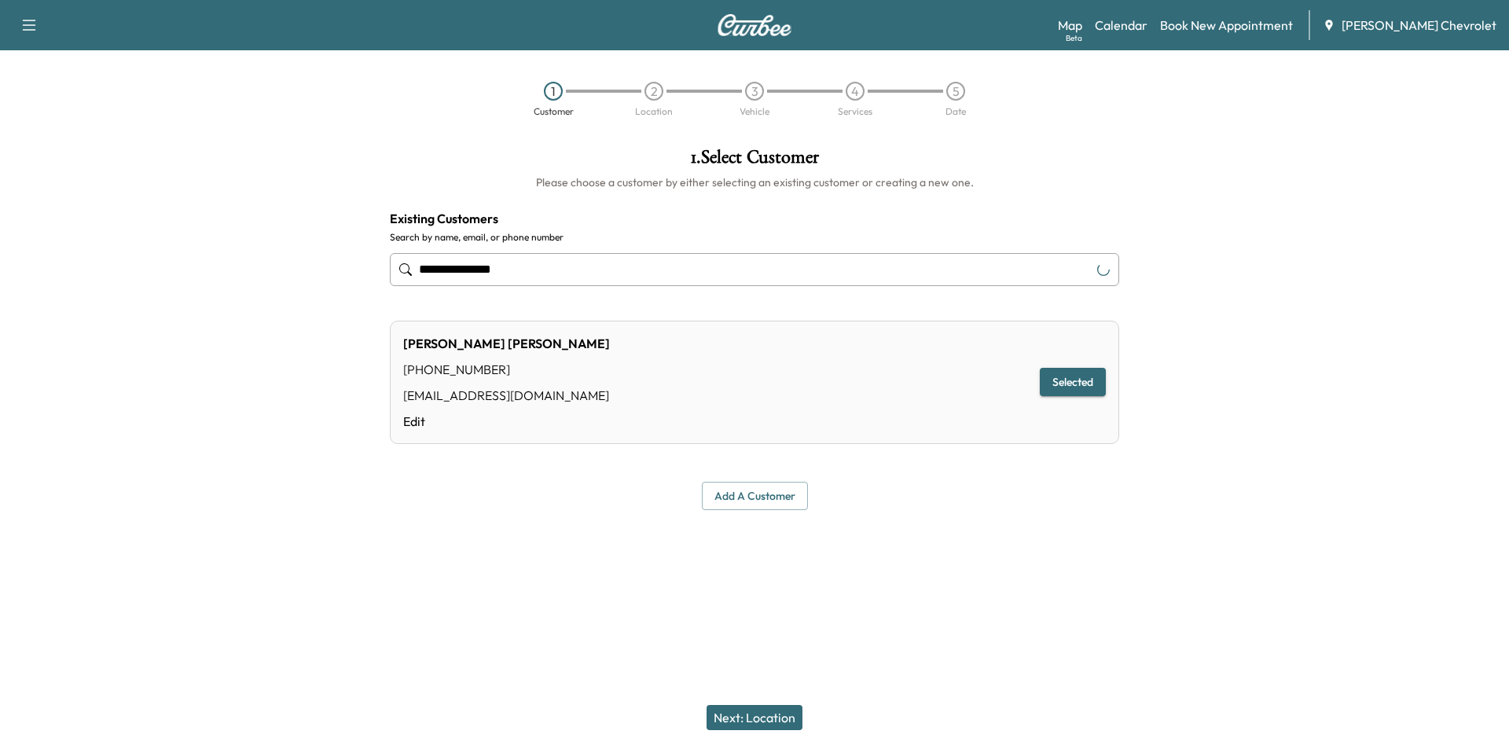
type input "**********"
click at [779, 707] on button "Next: Location" at bounding box center [754, 717] width 96 height 25
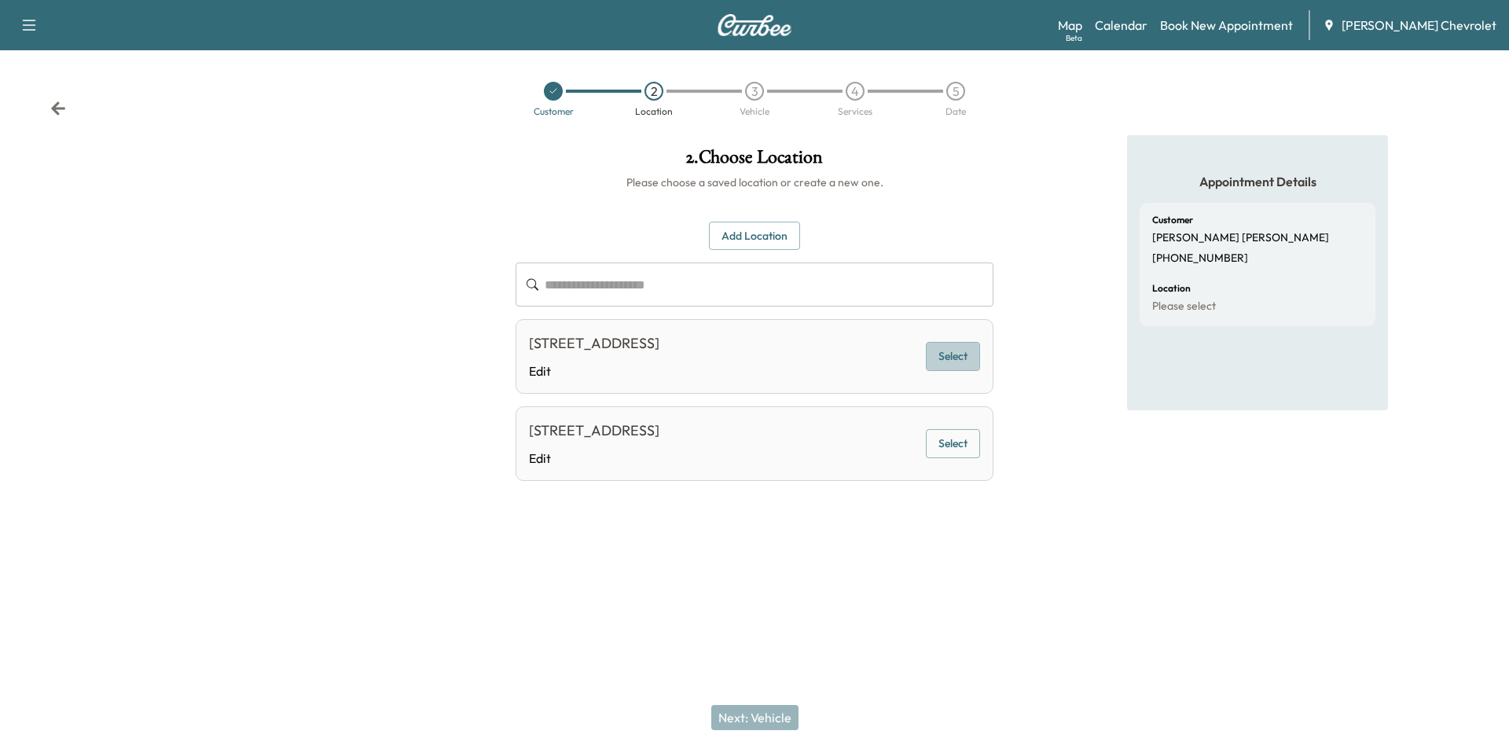
click at [947, 364] on button "Select" at bounding box center [953, 356] width 54 height 29
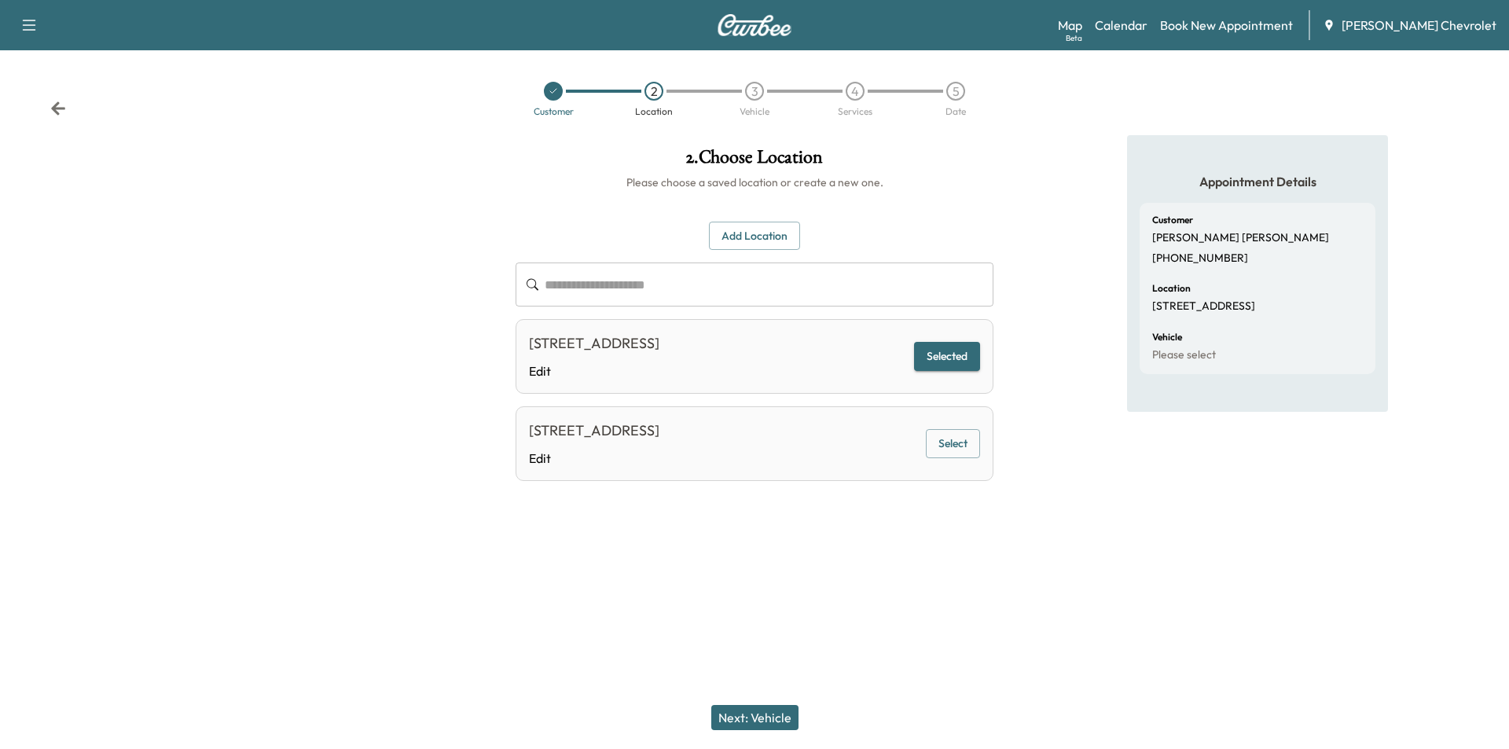
click at [776, 709] on button "Next: Vehicle" at bounding box center [754, 717] width 87 height 25
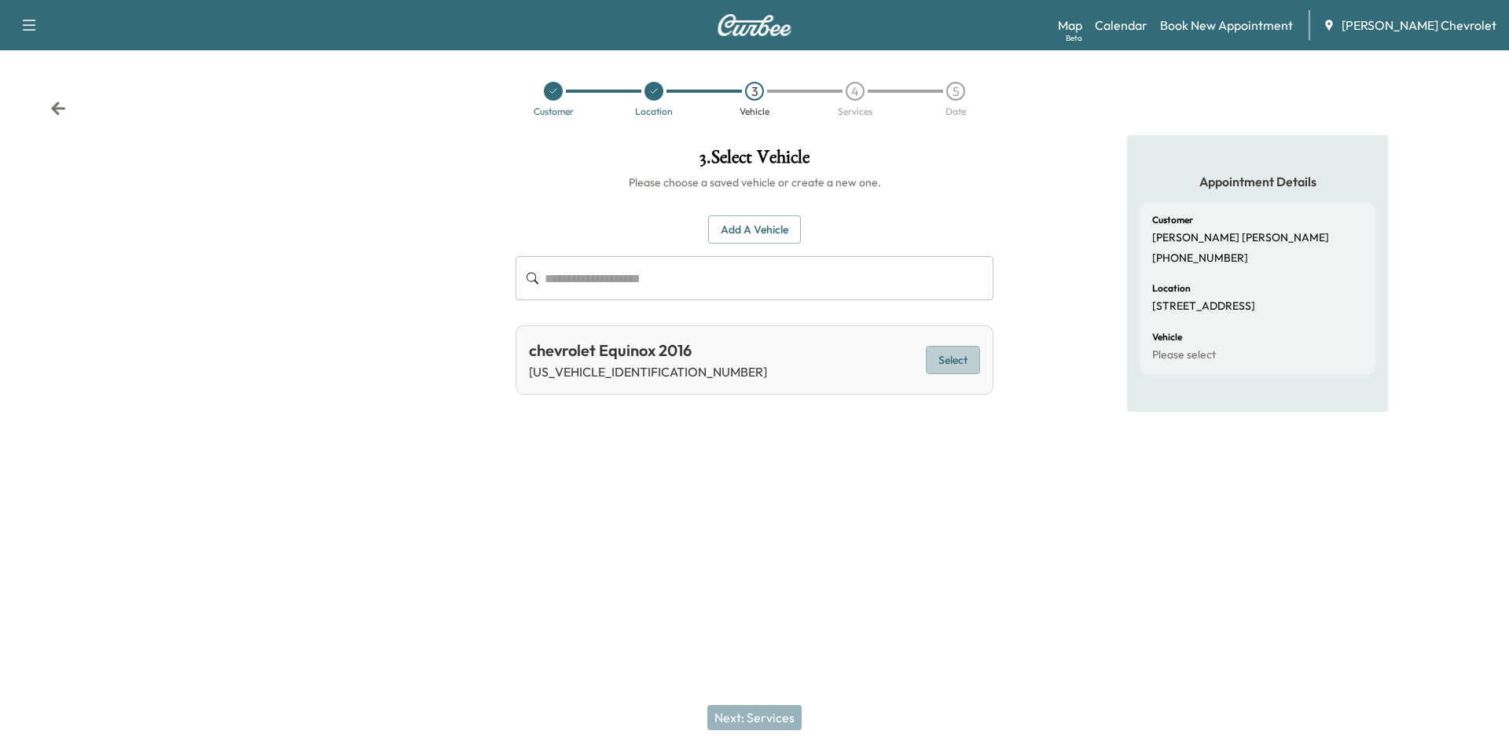
click at [957, 353] on button "Select" at bounding box center [953, 360] width 54 height 29
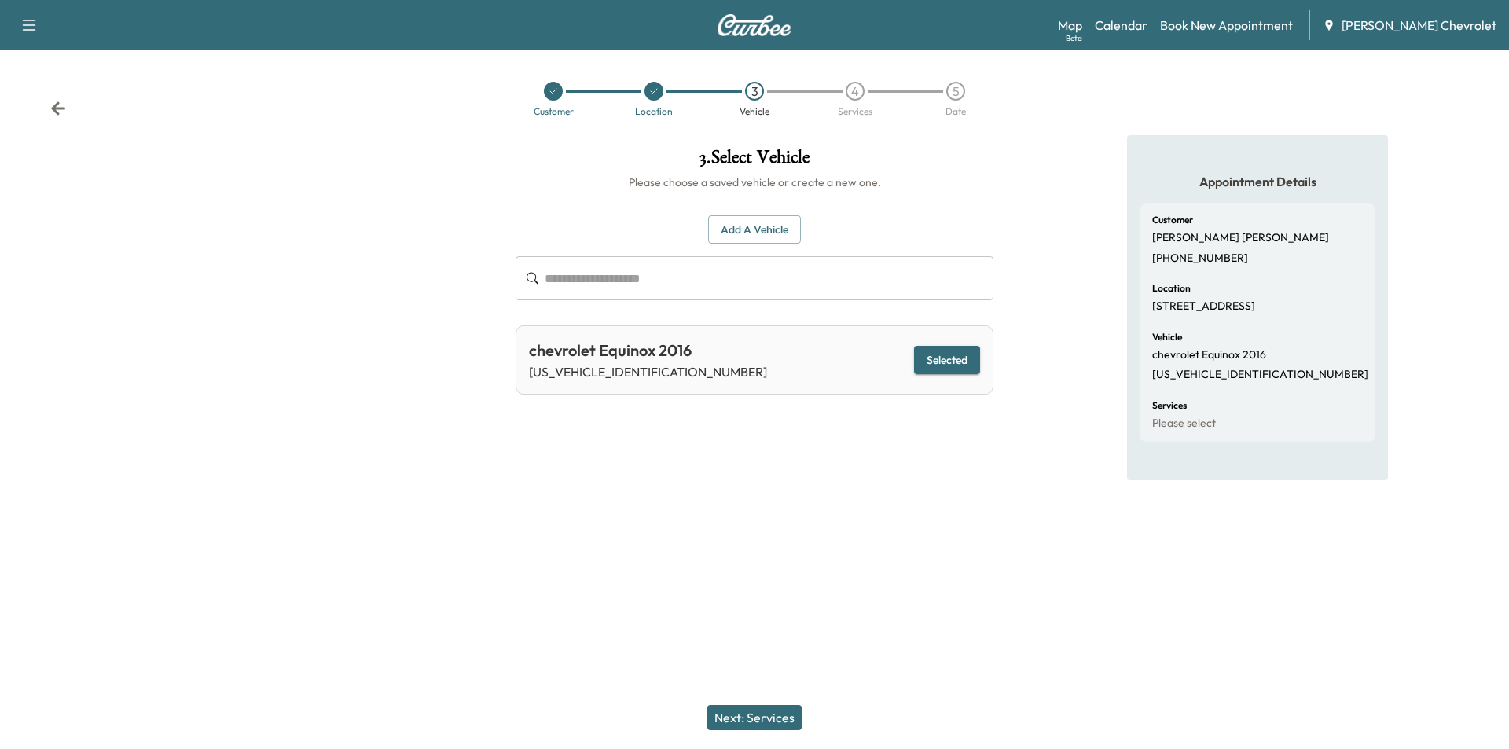
click at [732, 719] on button "Next: Services" at bounding box center [754, 717] width 94 height 25
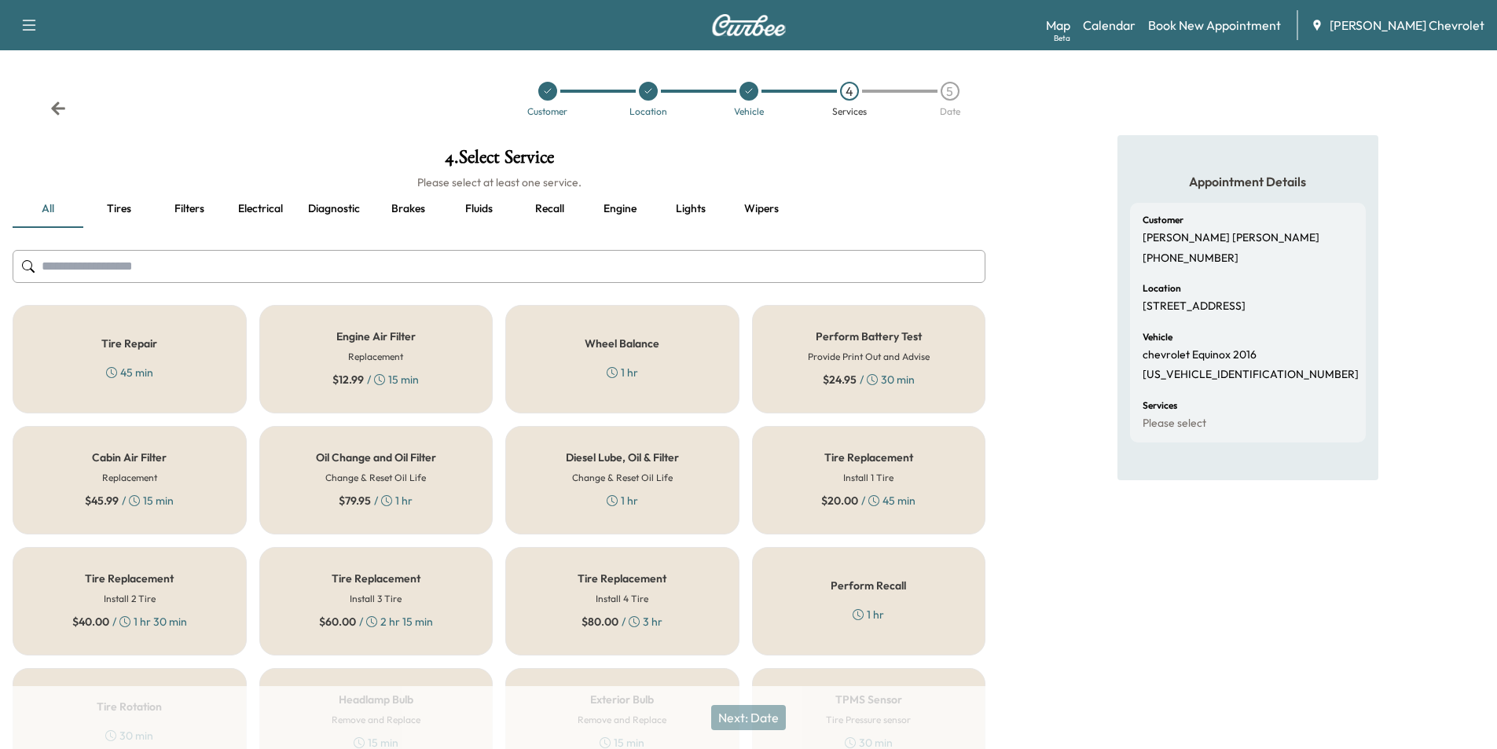
click at [412, 481] on h6 "Change & Reset Oil Life" at bounding box center [375, 478] width 101 height 14
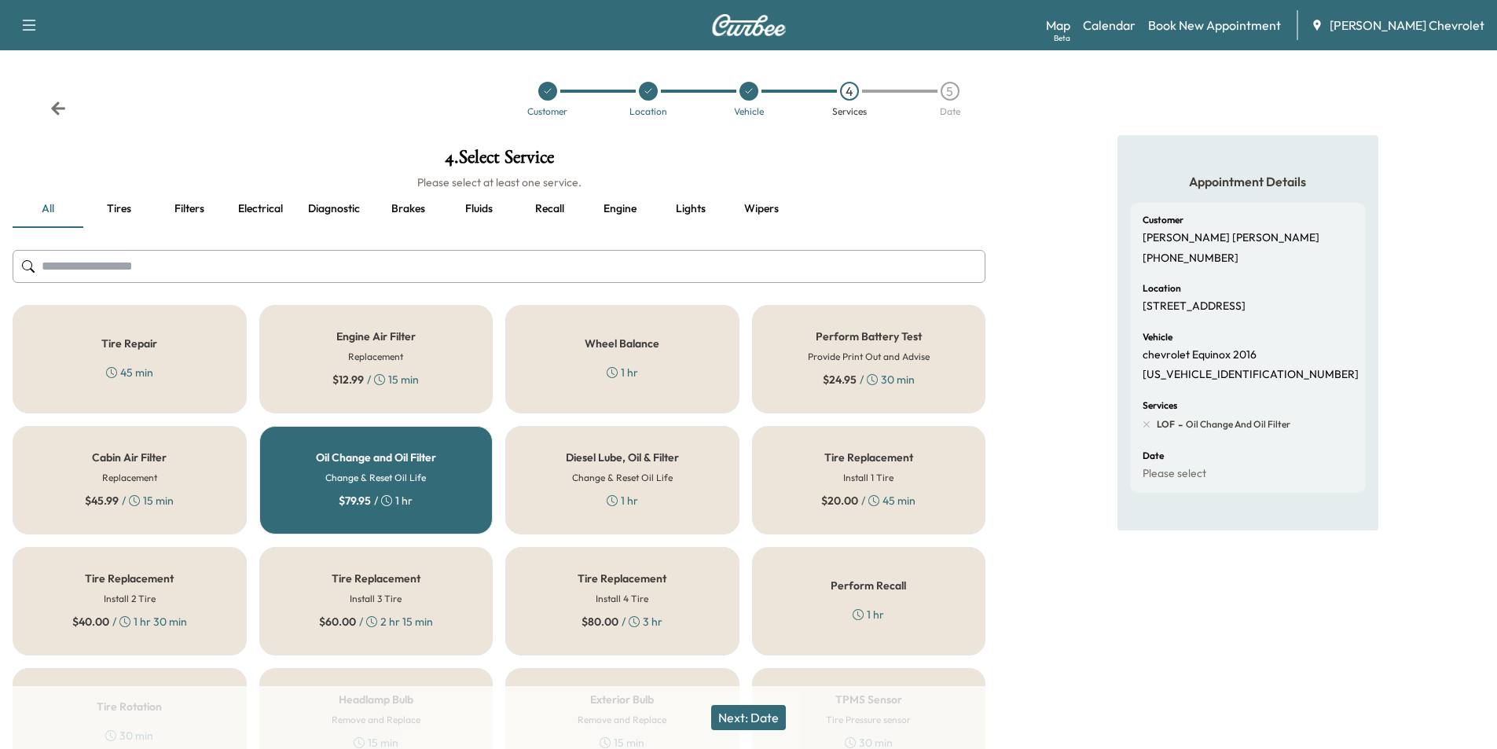
click at [754, 712] on button "Next: Date" at bounding box center [748, 717] width 75 height 25
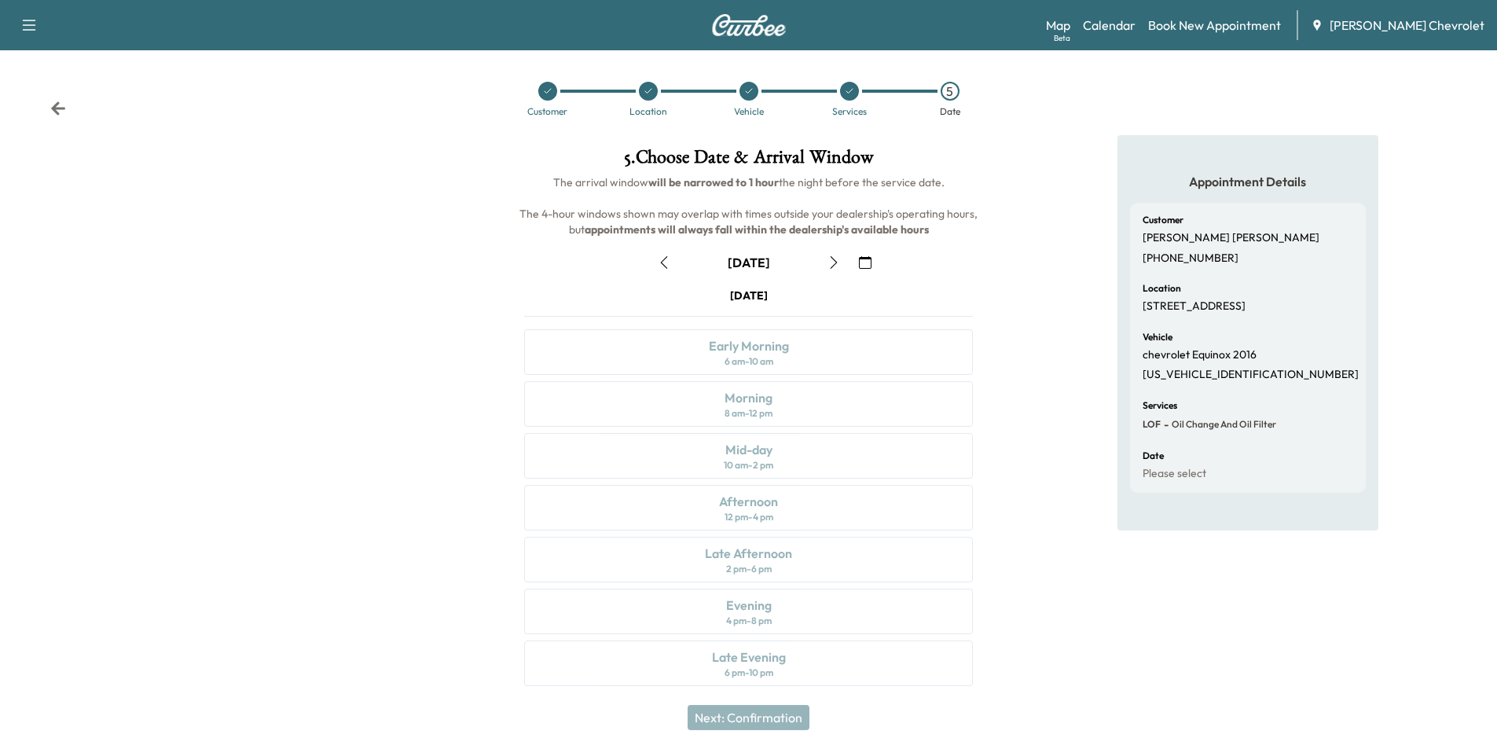
click at [834, 257] on icon "button" at bounding box center [833, 262] width 13 height 13
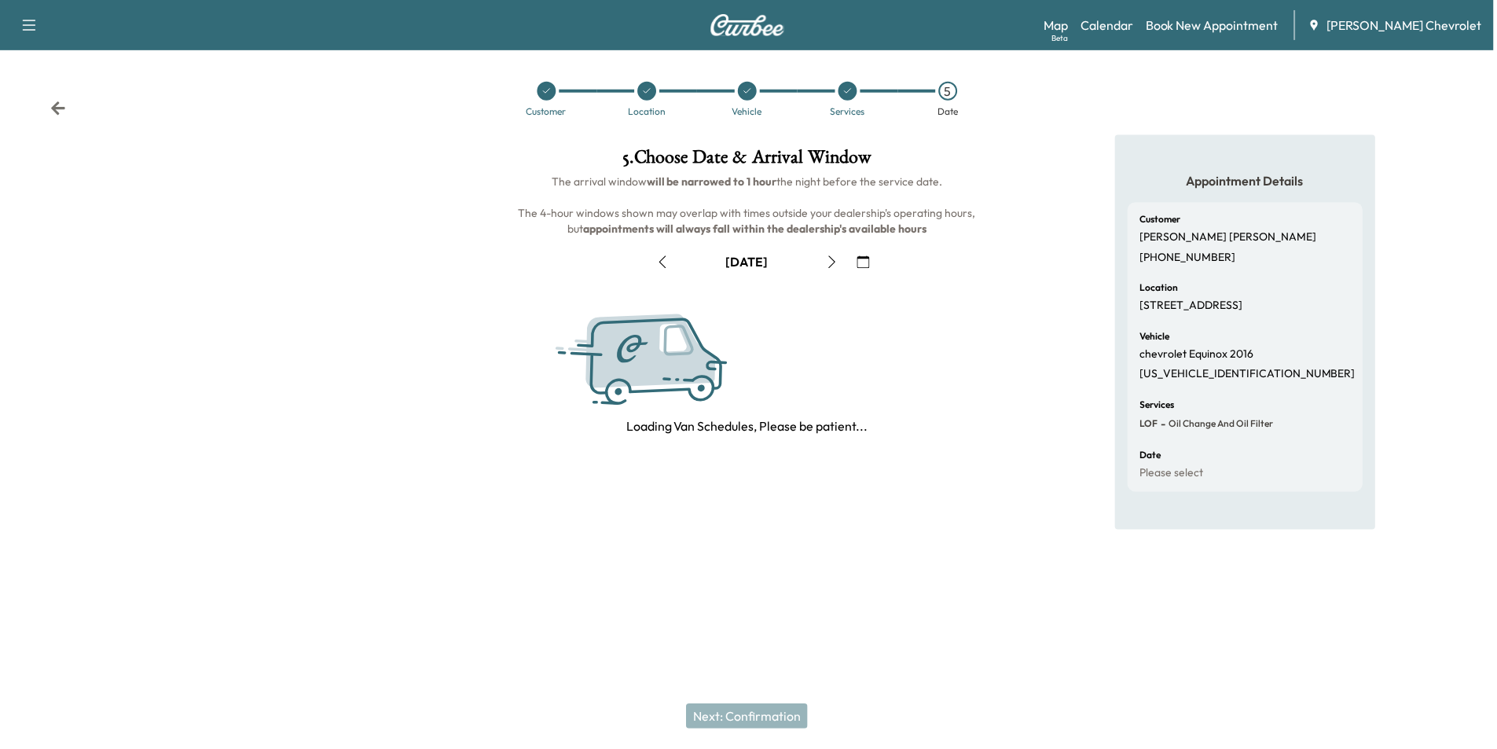
click at [834, 257] on icon "button" at bounding box center [833, 262] width 13 height 13
click at [834, 257] on icon "button" at bounding box center [839, 262] width 13 height 13
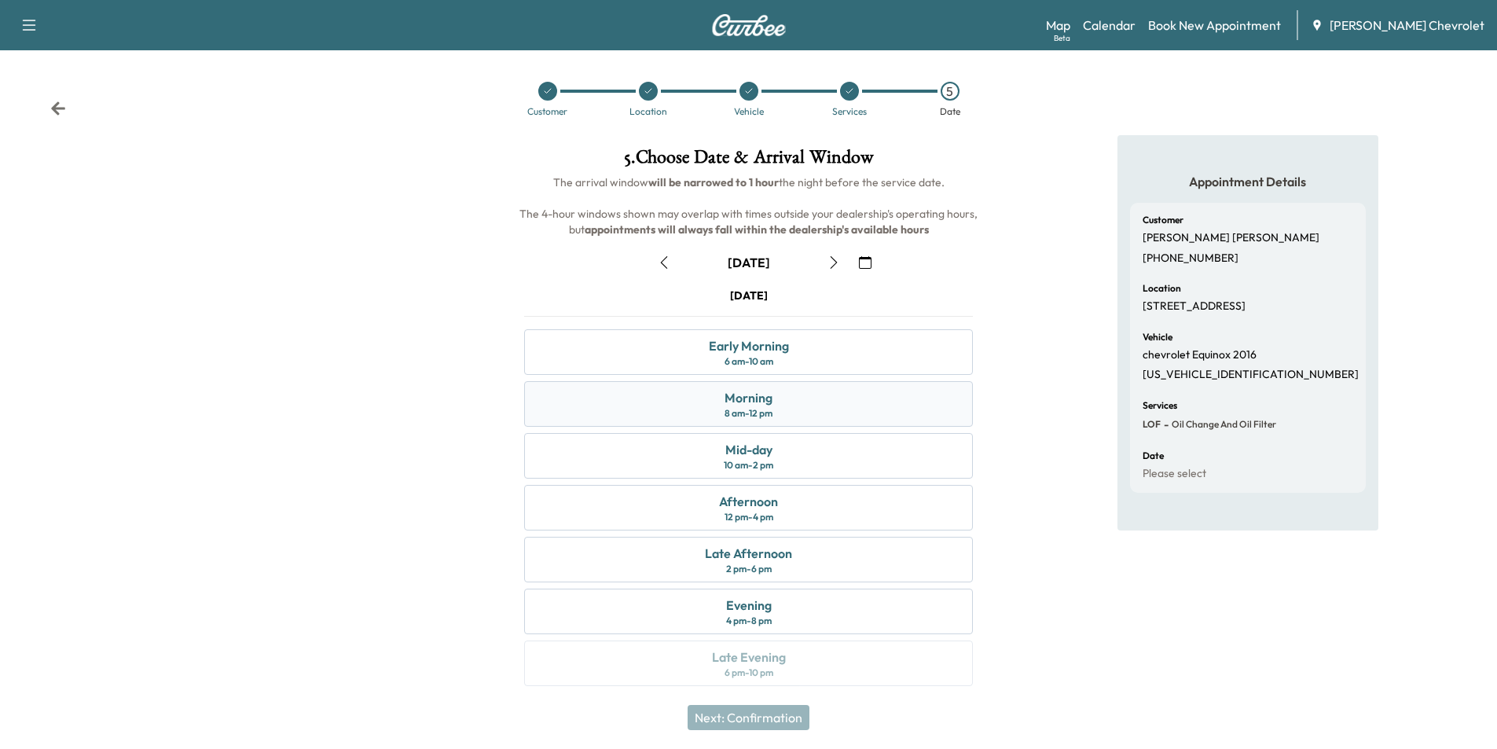
click at [812, 401] on div "Morning 8 am - 12 pm" at bounding box center [748, 404] width 449 height 46
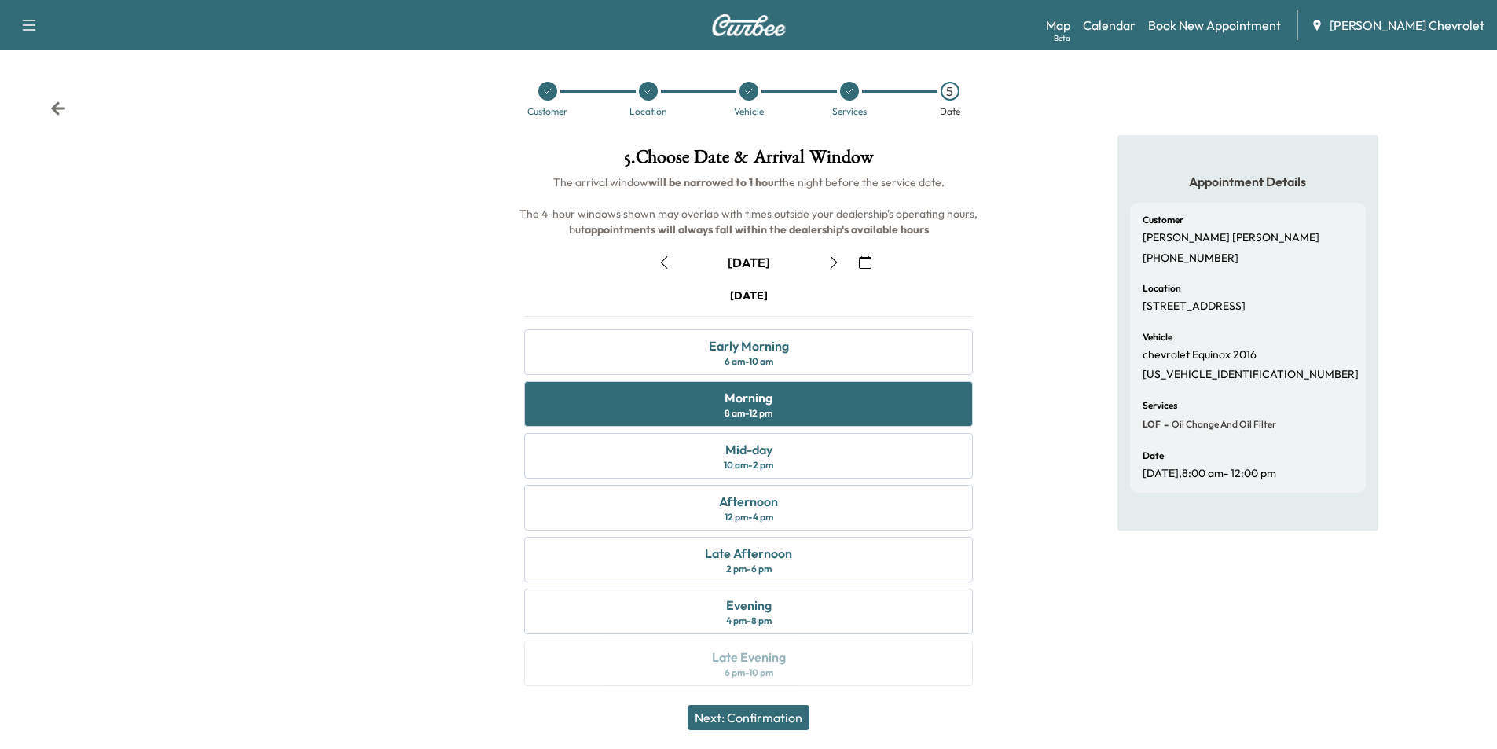
drag, startPoint x: 754, startPoint y: 721, endPoint x: 198, endPoint y: 673, distance: 558.3
click at [754, 718] on button "Next: Confirmation" at bounding box center [749, 717] width 122 height 25
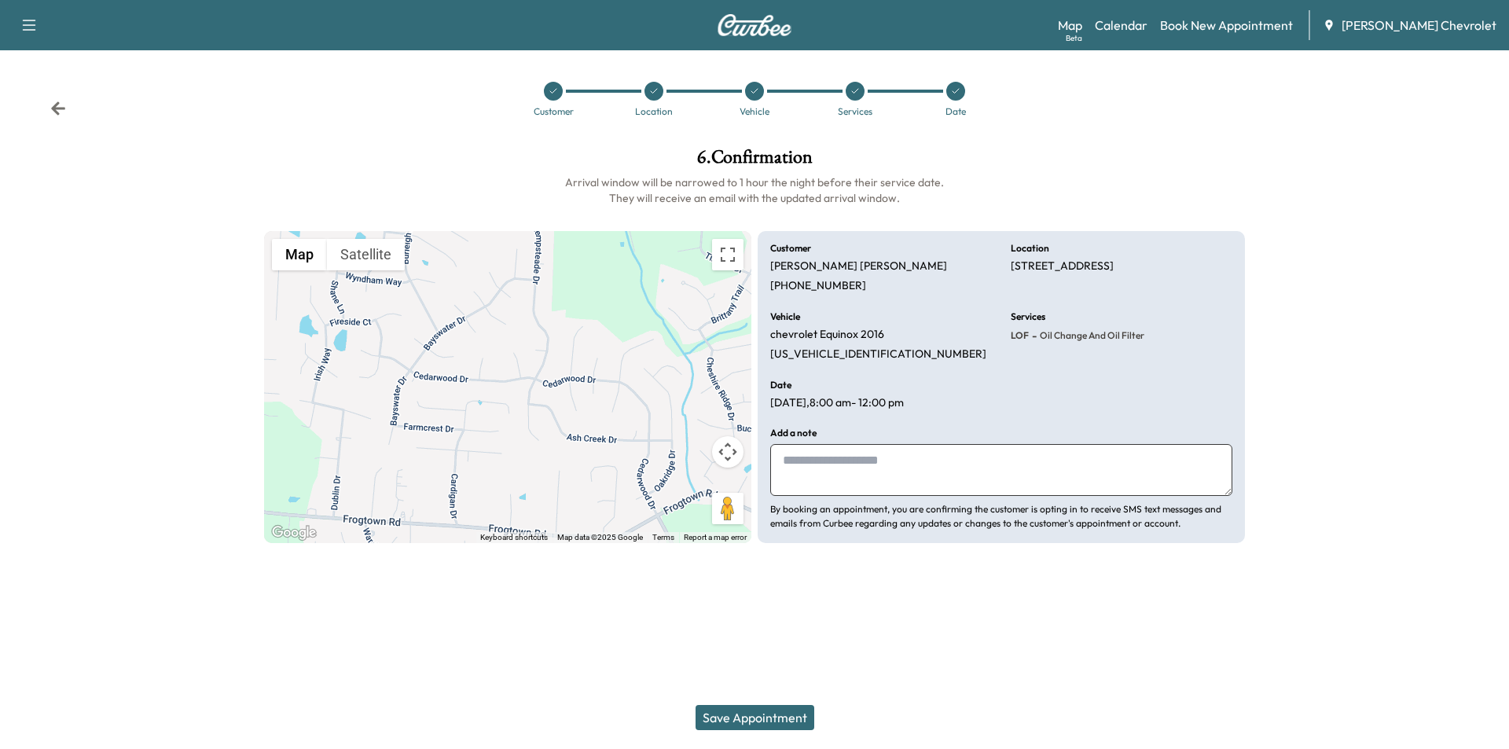
drag, startPoint x: 801, startPoint y: 475, endPoint x: 744, endPoint y: 476, distance: 57.4
click at [801, 475] on textarea at bounding box center [1001, 470] width 462 height 52
type textarea "**********"
click at [757, 717] on button "Save Appointment" at bounding box center [754, 717] width 119 height 25
